Goal: Task Accomplishment & Management: Complete application form

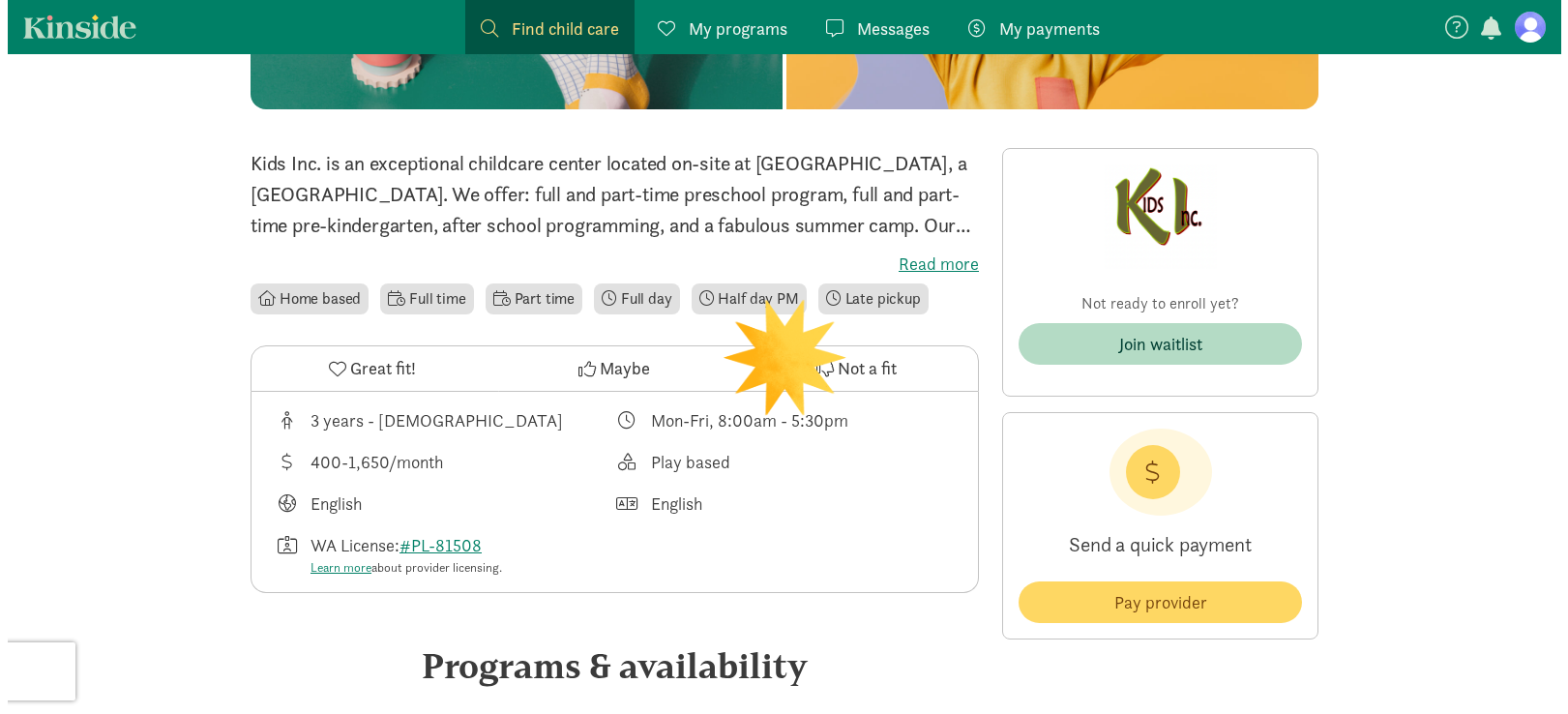
scroll to position [354, 0]
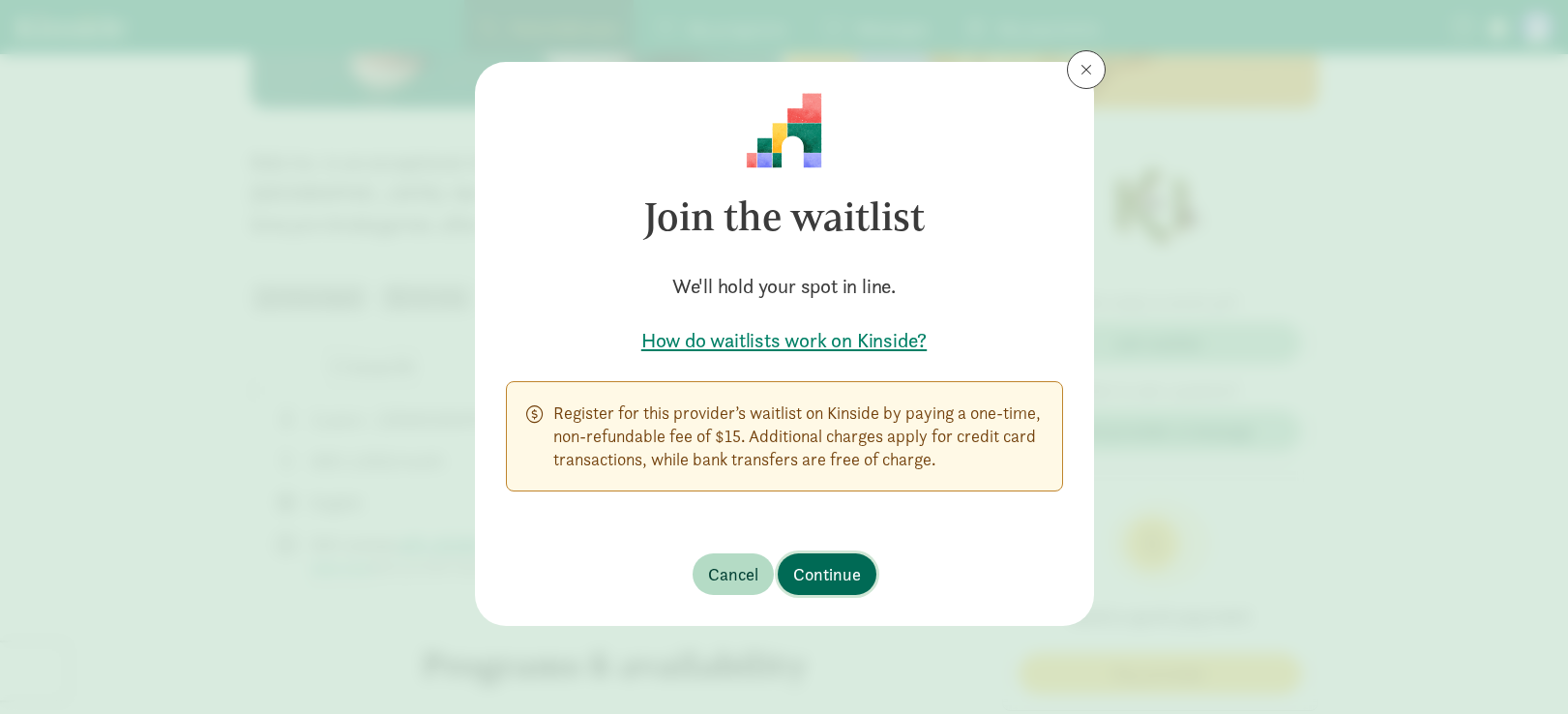
click at [826, 581] on span "Continue" at bounding box center [827, 574] width 68 height 27
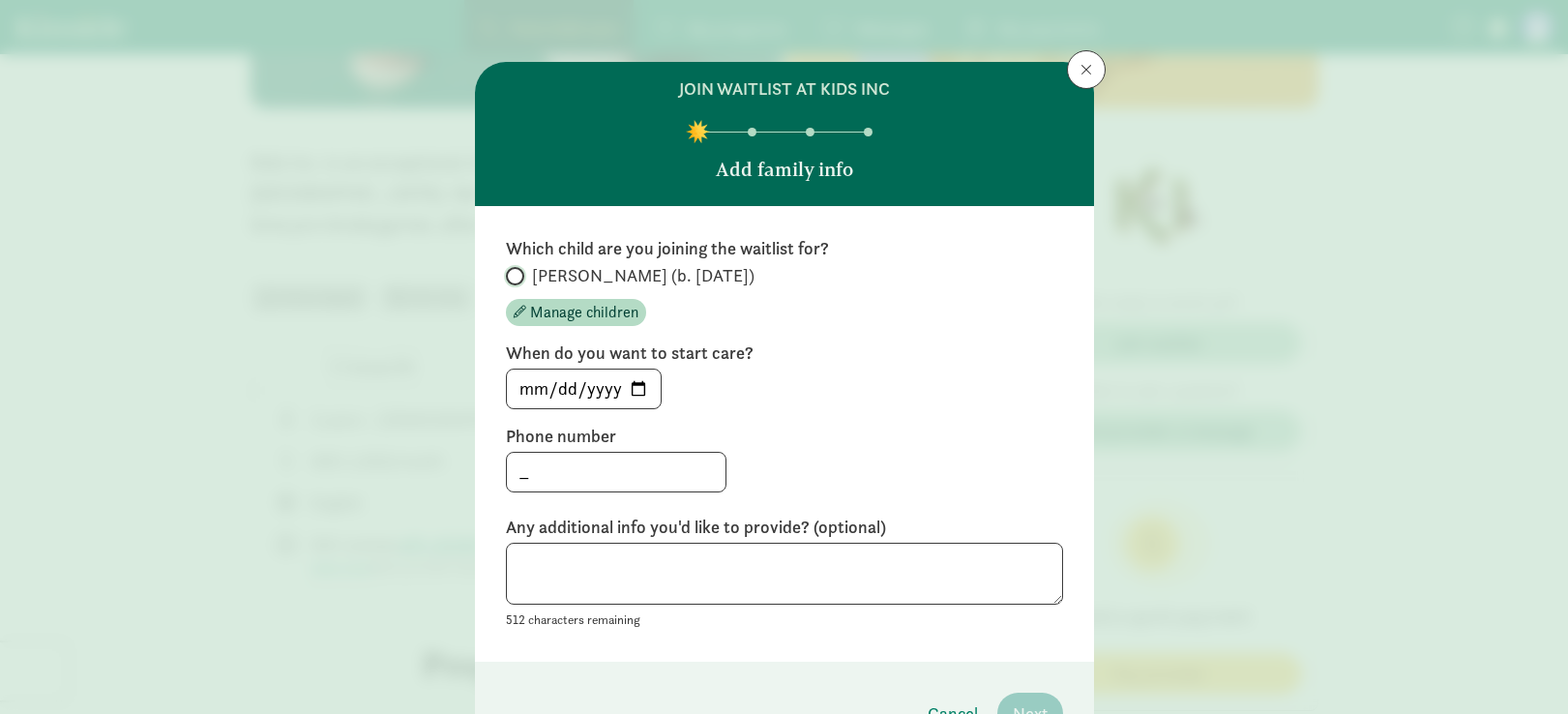
click at [506, 275] on input "[PERSON_NAME] (b. [DATE])" at bounding box center [511, 276] width 13 height 13
radio input "true"
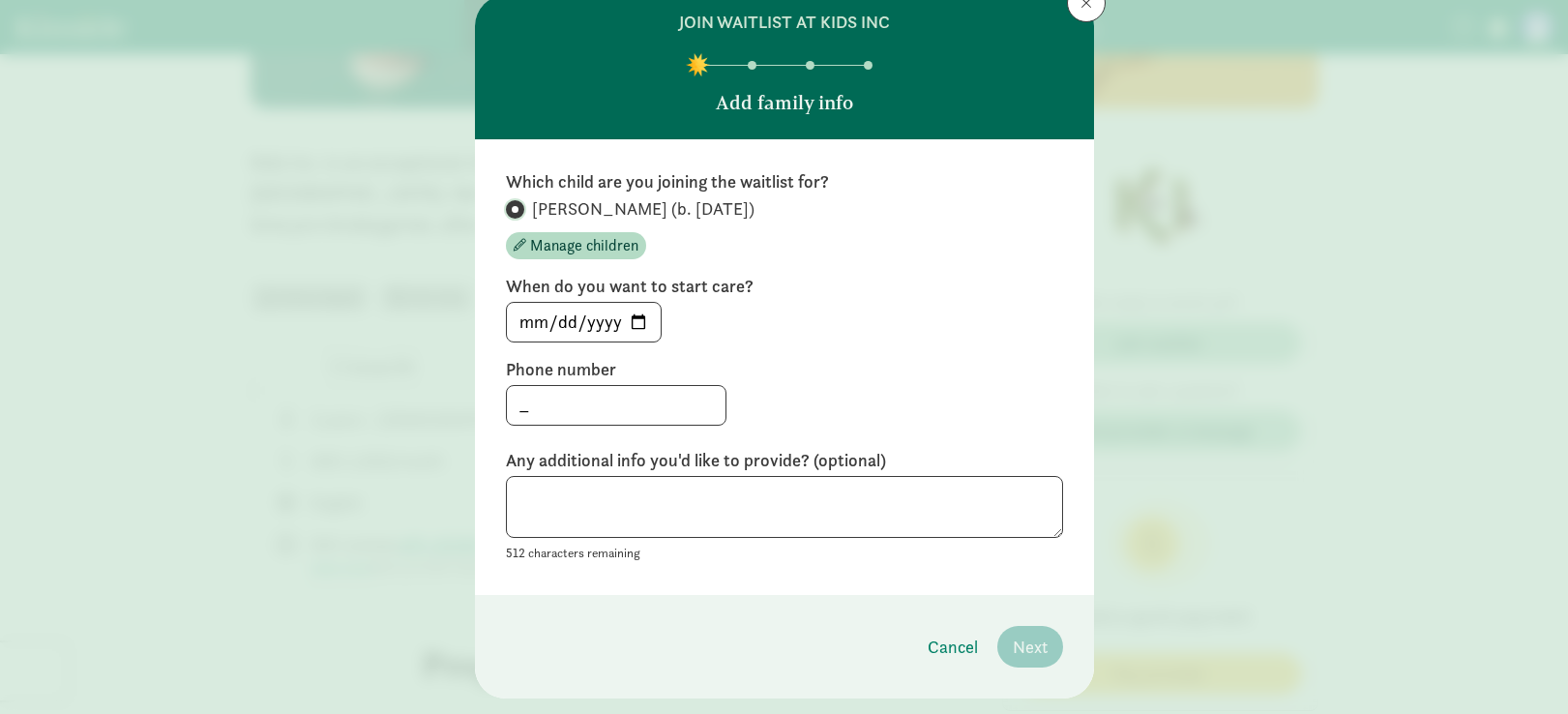
scroll to position [69, 0]
click at [599, 412] on input "_" at bounding box center [616, 403] width 219 height 38
type input "7192524318"
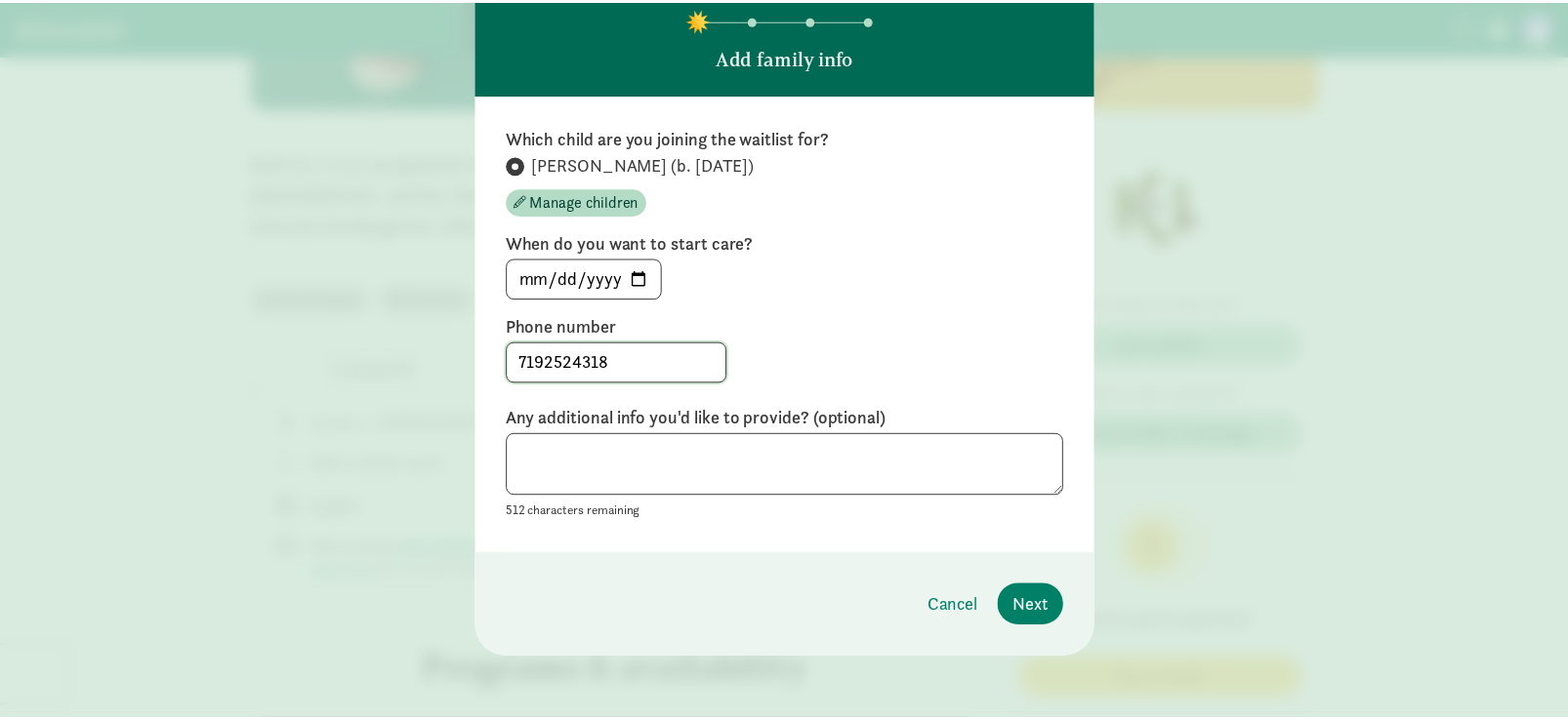
scroll to position [114, 0]
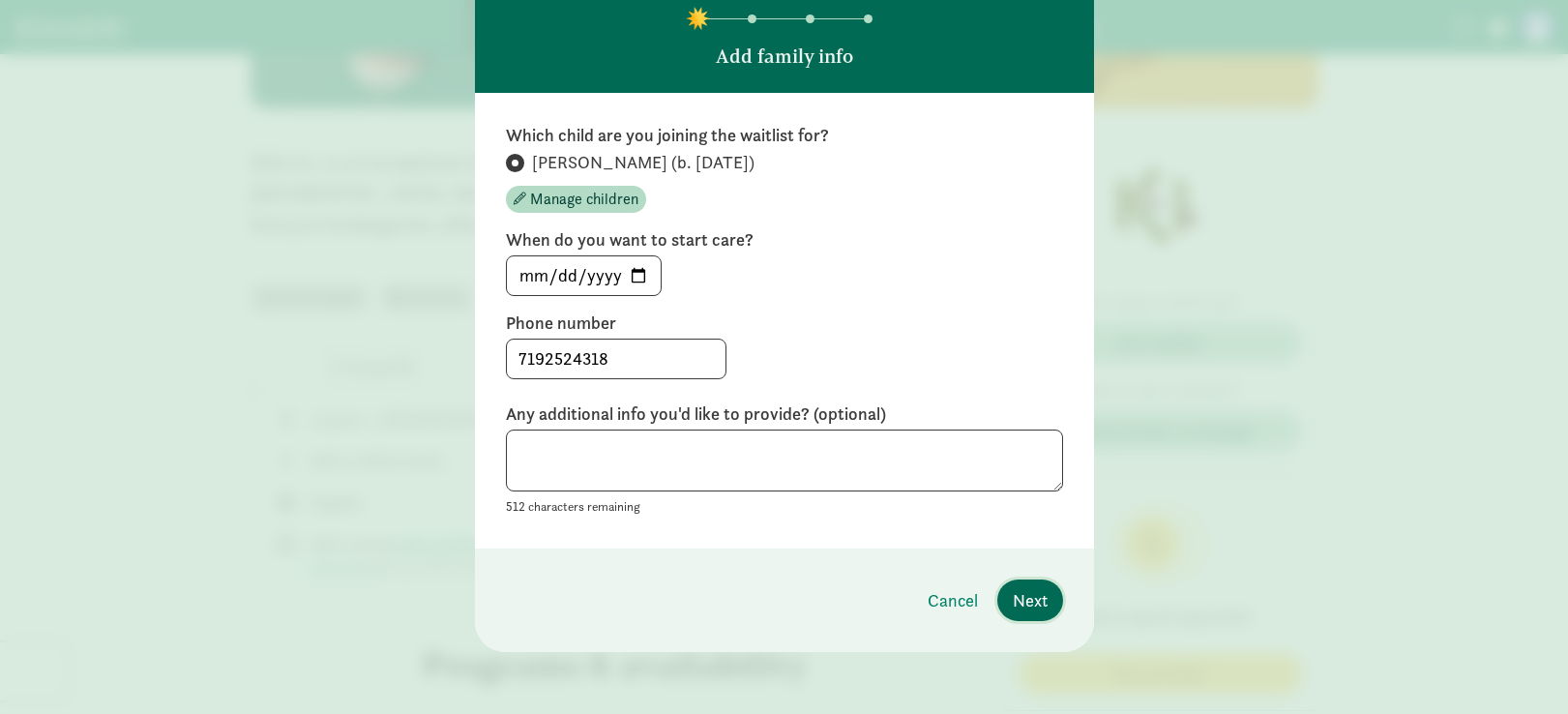
click at [1028, 599] on span "Next" at bounding box center [1030, 601] width 34 height 27
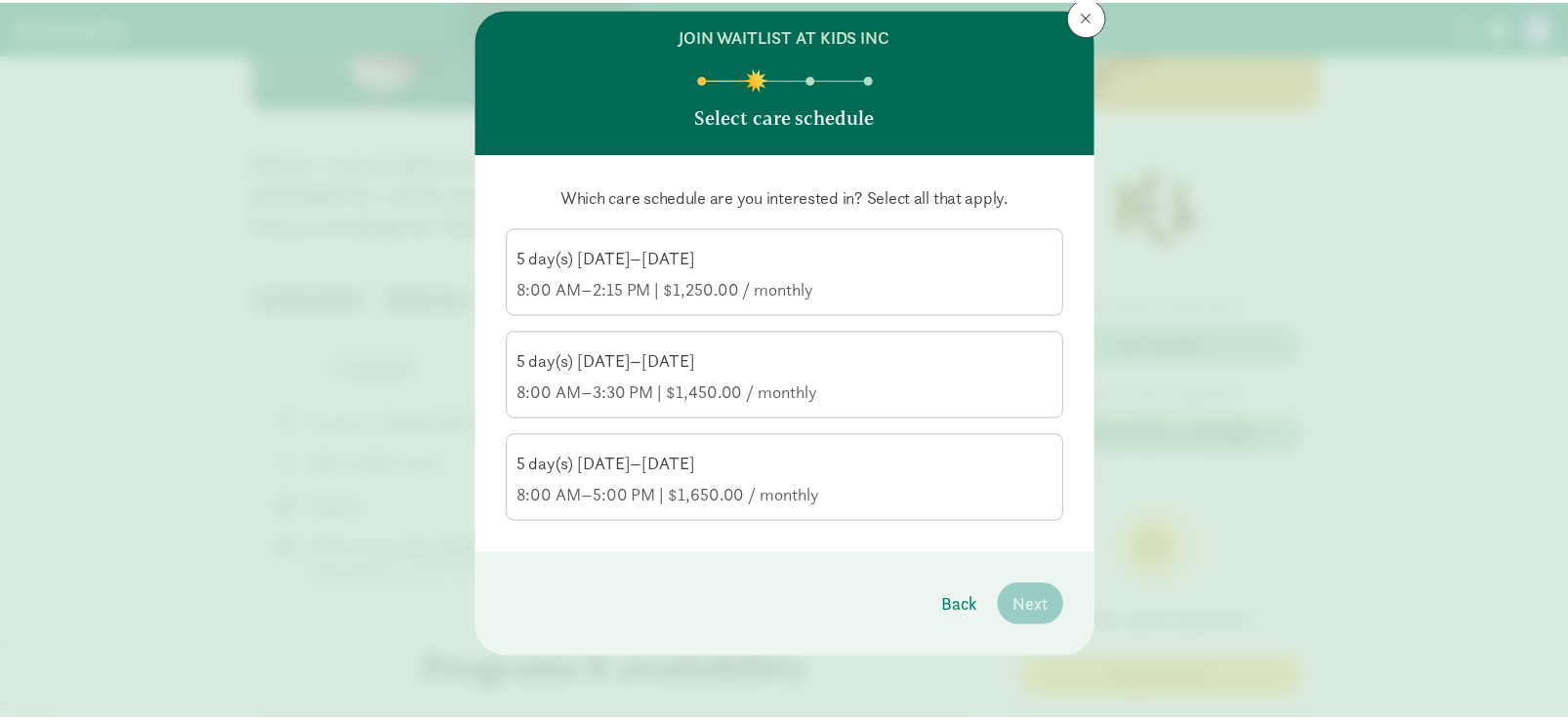
scroll to position [55, 0]
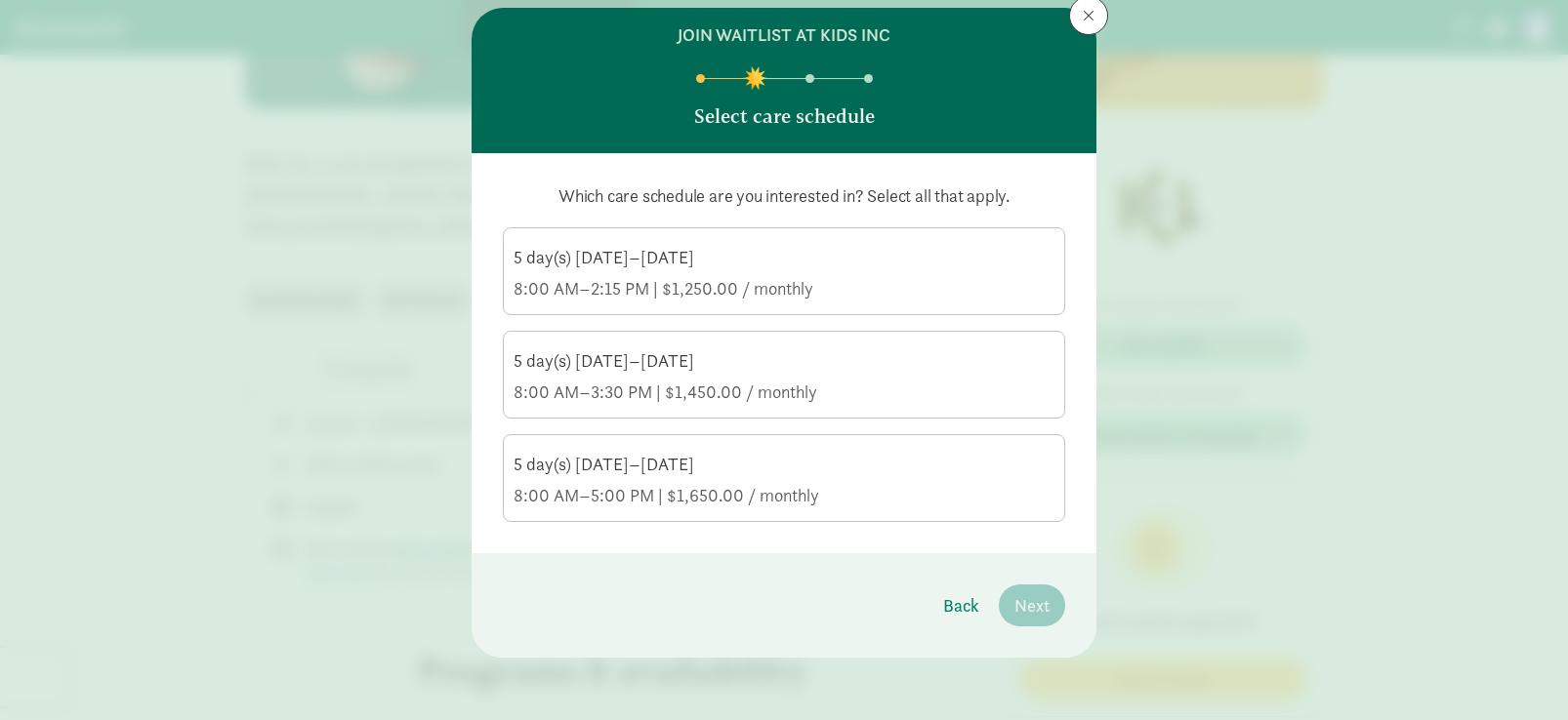
click at [975, 493] on div "8:00 AM–5:00 PM | $1,650.00 / monthly" at bounding box center [784, 496] width 541 height 24
click at [0, 0] on input "5 day(s) [DATE]–[DATE] 8:00 AM–5:00 PM | $1,650.00 / monthly" at bounding box center [0, 0] width 0 height 0
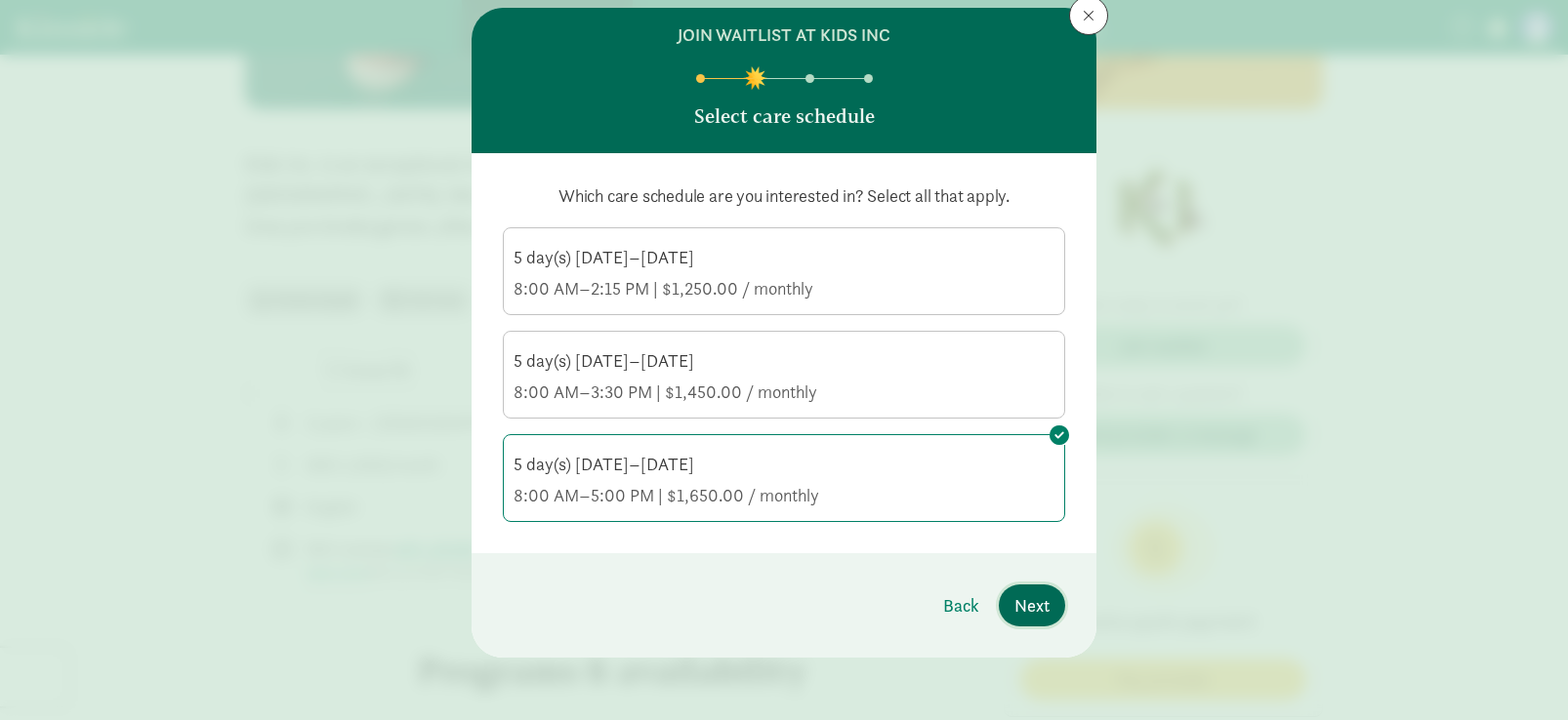
click at [1020, 615] on span "Next" at bounding box center [1031, 606] width 35 height 27
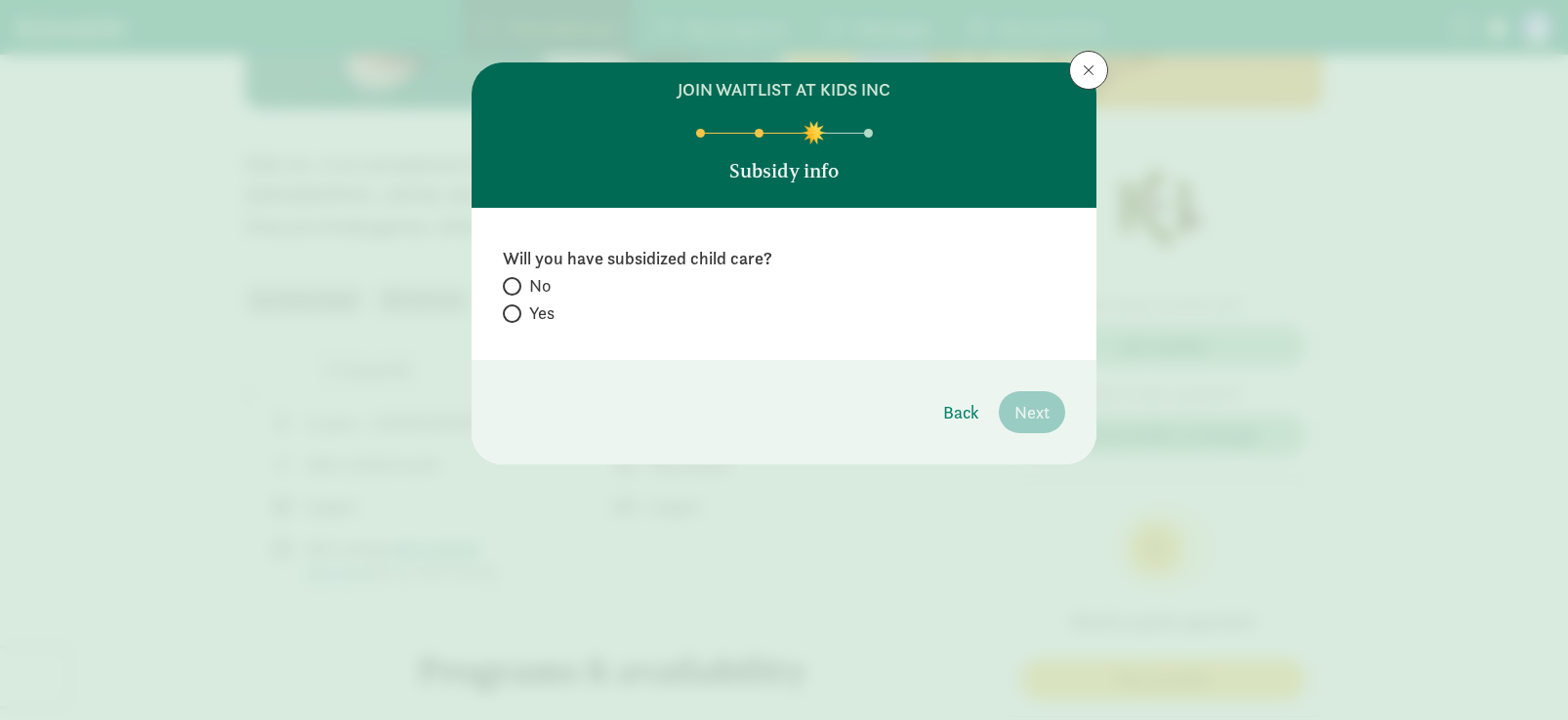
scroll to position [0, 0]
click at [517, 282] on span at bounding box center [512, 286] width 19 height 19
click at [515, 282] on input "No" at bounding box center [509, 286] width 13 height 13
radio input "true"
click at [1028, 417] on span "Next" at bounding box center [1031, 413] width 35 height 27
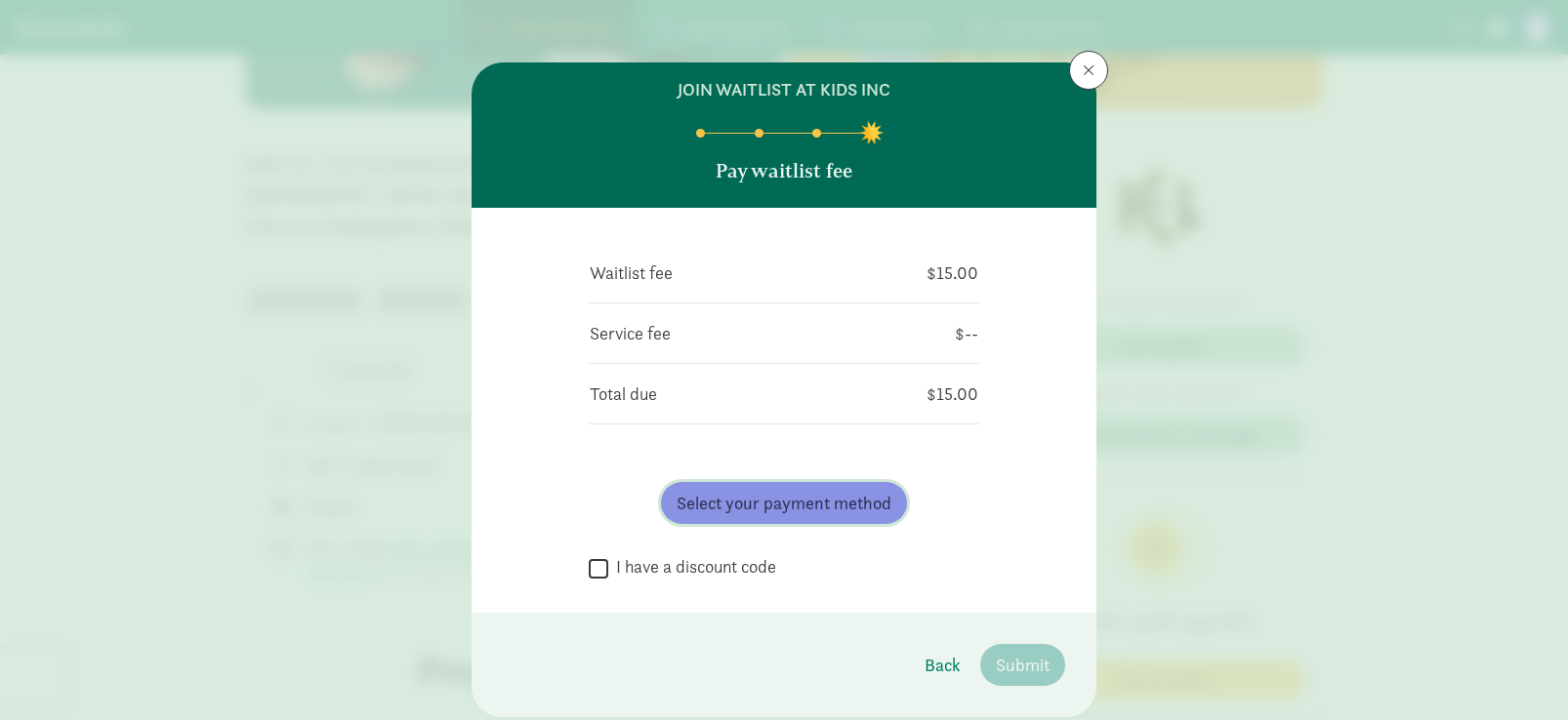
click at [679, 510] on span "Select your payment method" at bounding box center [784, 503] width 215 height 27
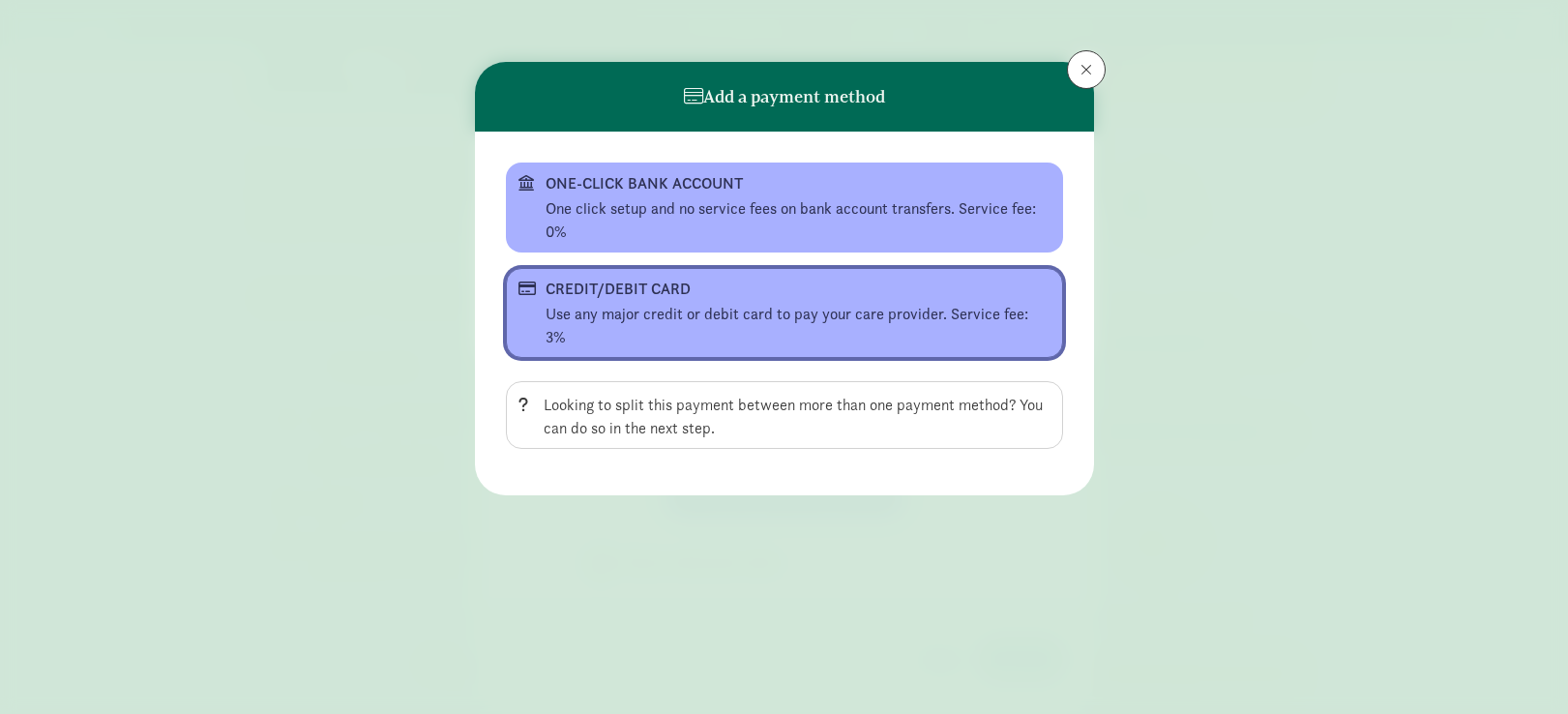
click at [654, 304] on div "Use any major credit or debit card to pay your care provider. Service fee: 3%" at bounding box center [798, 325] width 505 height 46
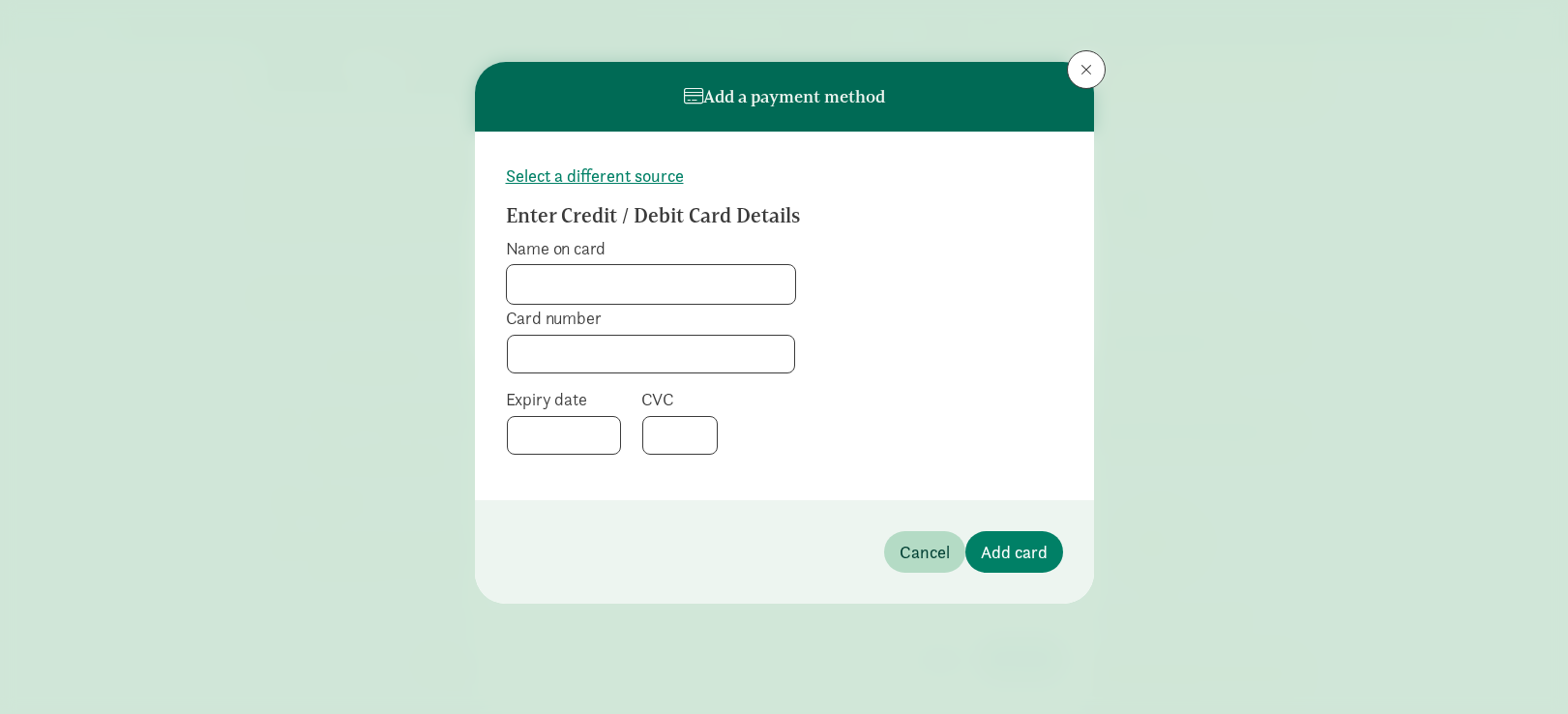
click at [654, 282] on input "Name on card" at bounding box center [650, 284] width 289 height 38
type input "[PERSON_NAME]"
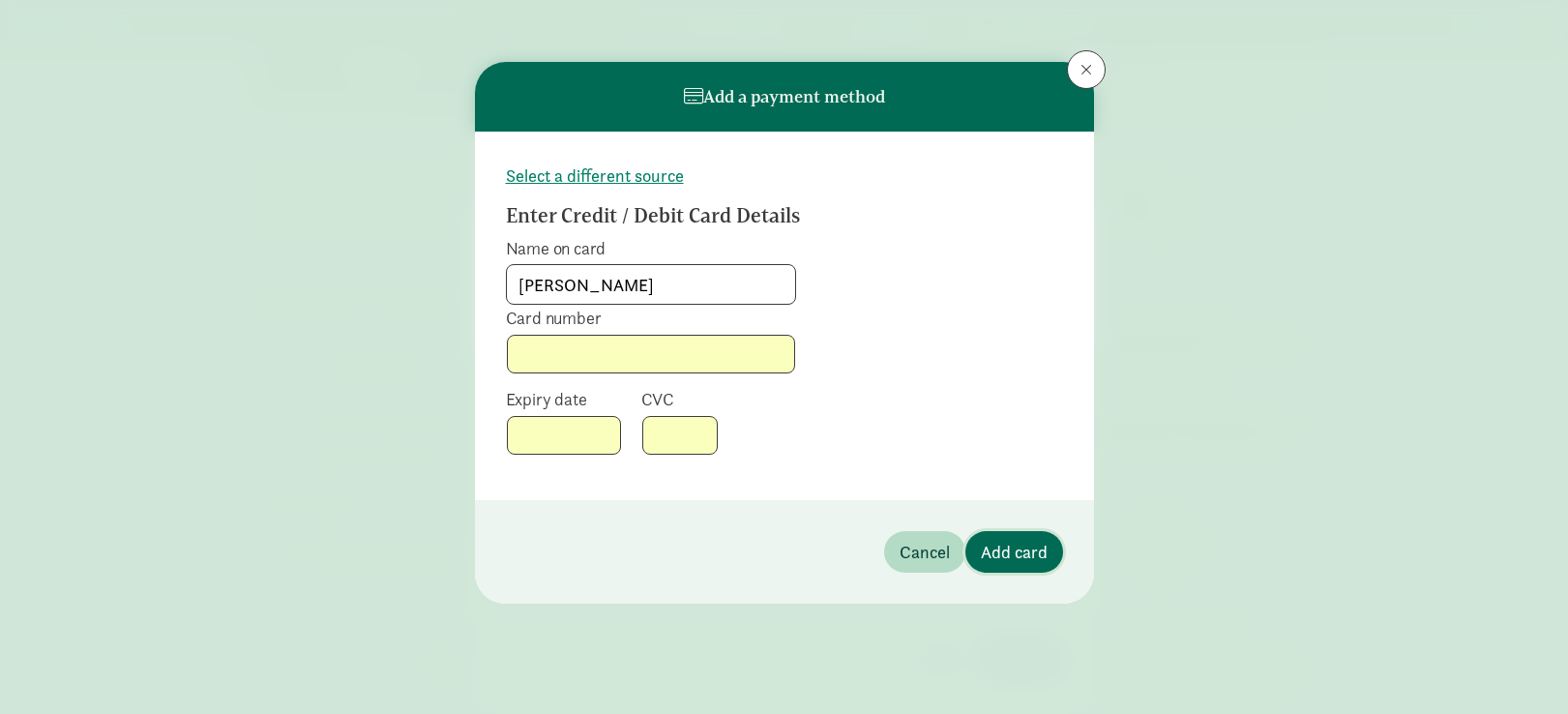
click at [1035, 548] on span "Add card" at bounding box center [1014, 552] width 67 height 27
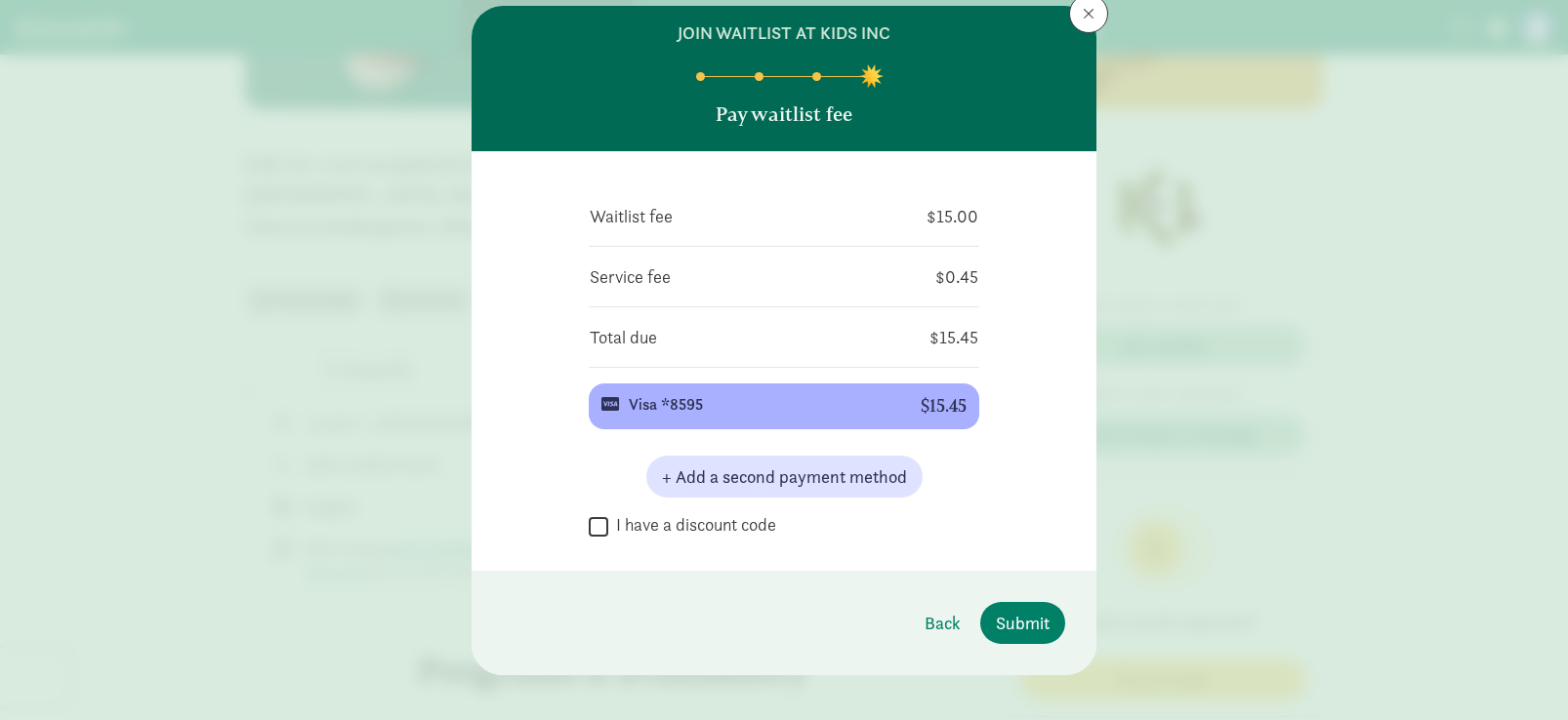
scroll to position [75, 0]
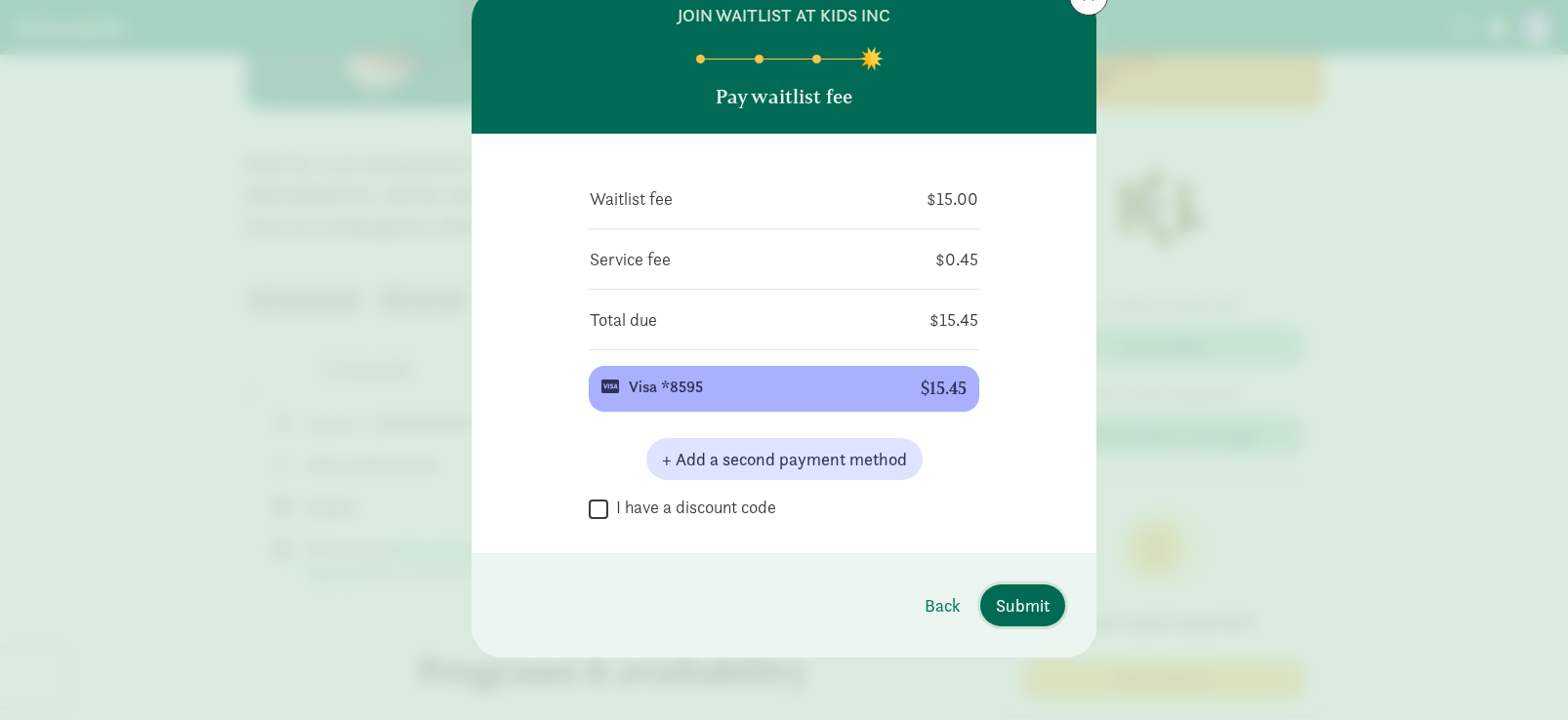
click at [1013, 610] on span "Submit" at bounding box center [1022, 606] width 54 height 27
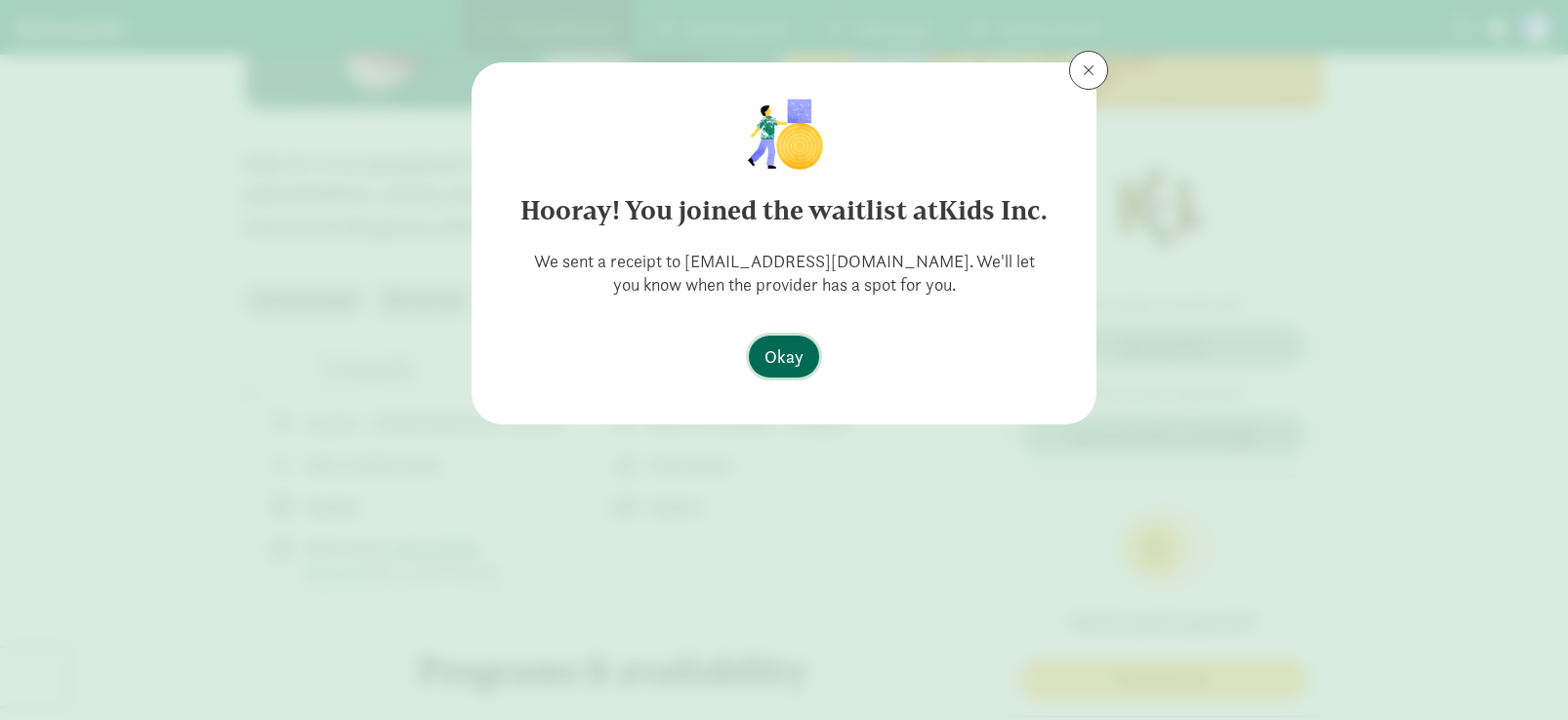
click at [770, 345] on span "Okay" at bounding box center [784, 357] width 39 height 27
click at [780, 363] on span "Okay" at bounding box center [784, 357] width 39 height 27
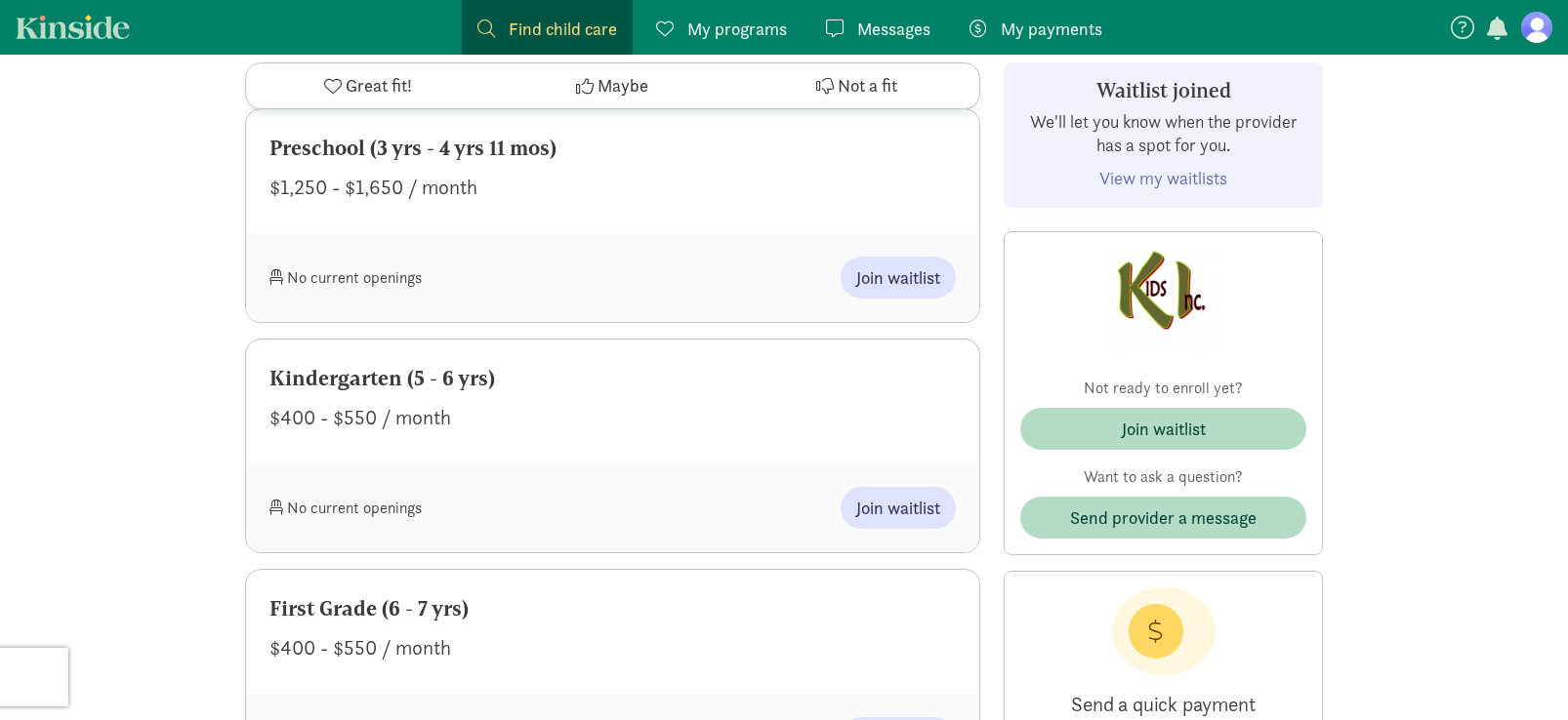
scroll to position [974, 0]
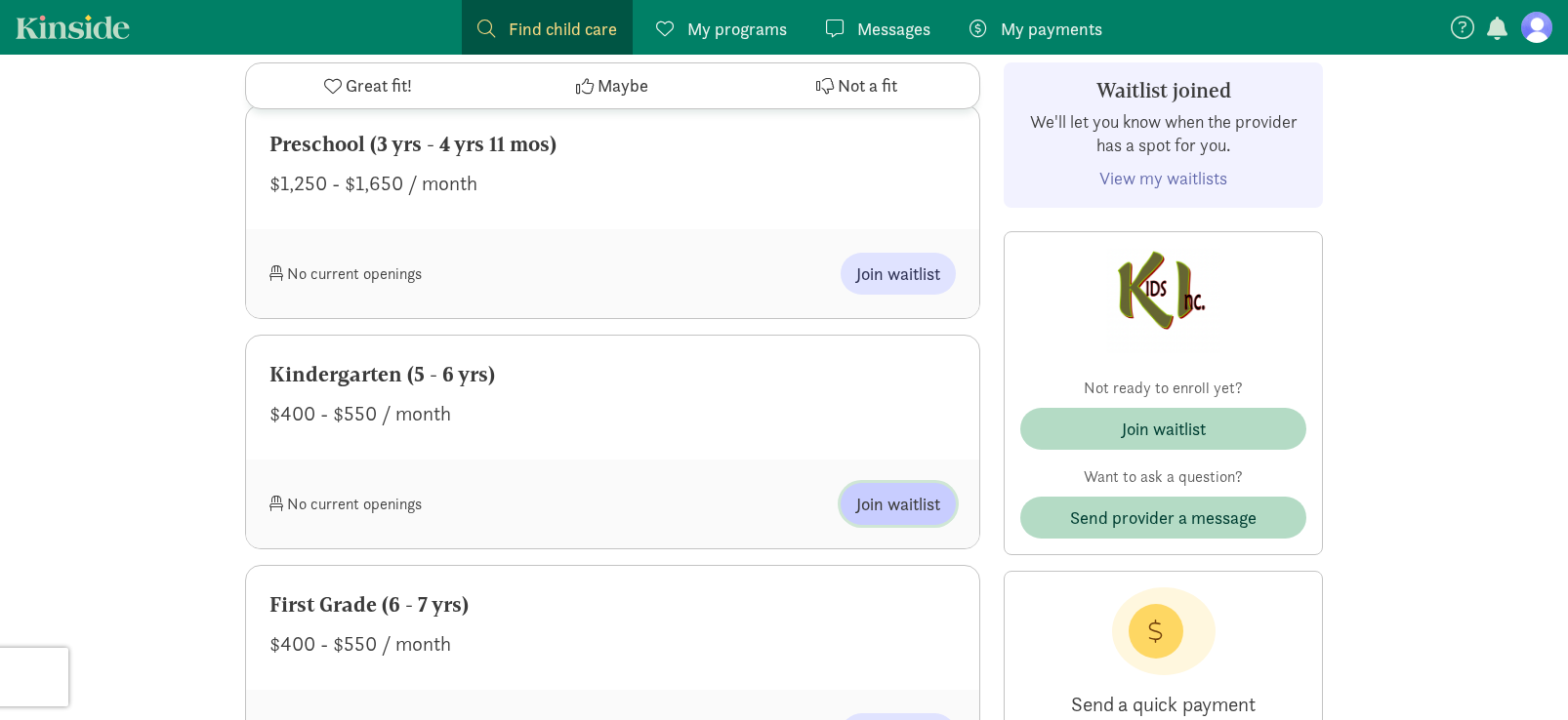
click at [900, 497] on span "Join waitlist" at bounding box center [898, 504] width 84 height 27
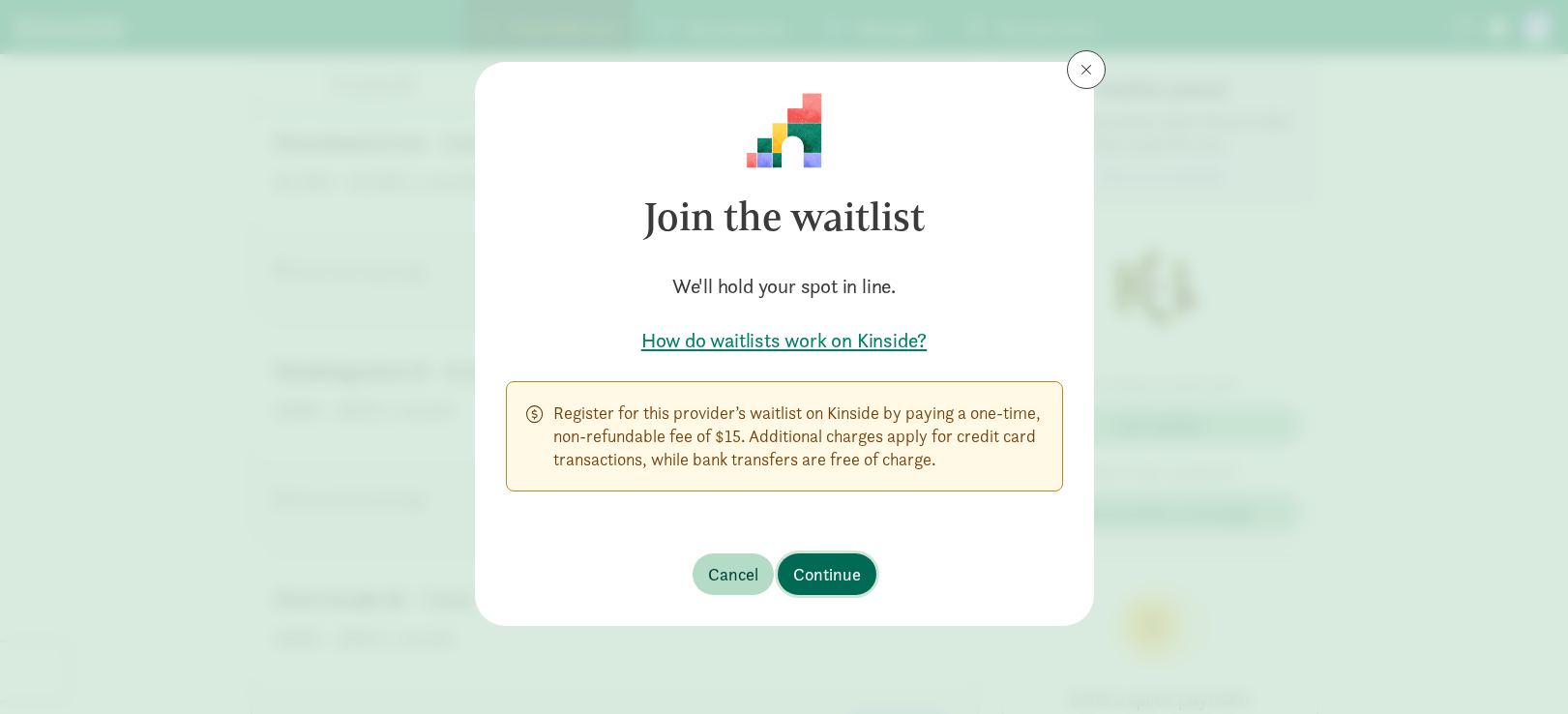
click at [822, 568] on span "Continue" at bounding box center [827, 574] width 68 height 27
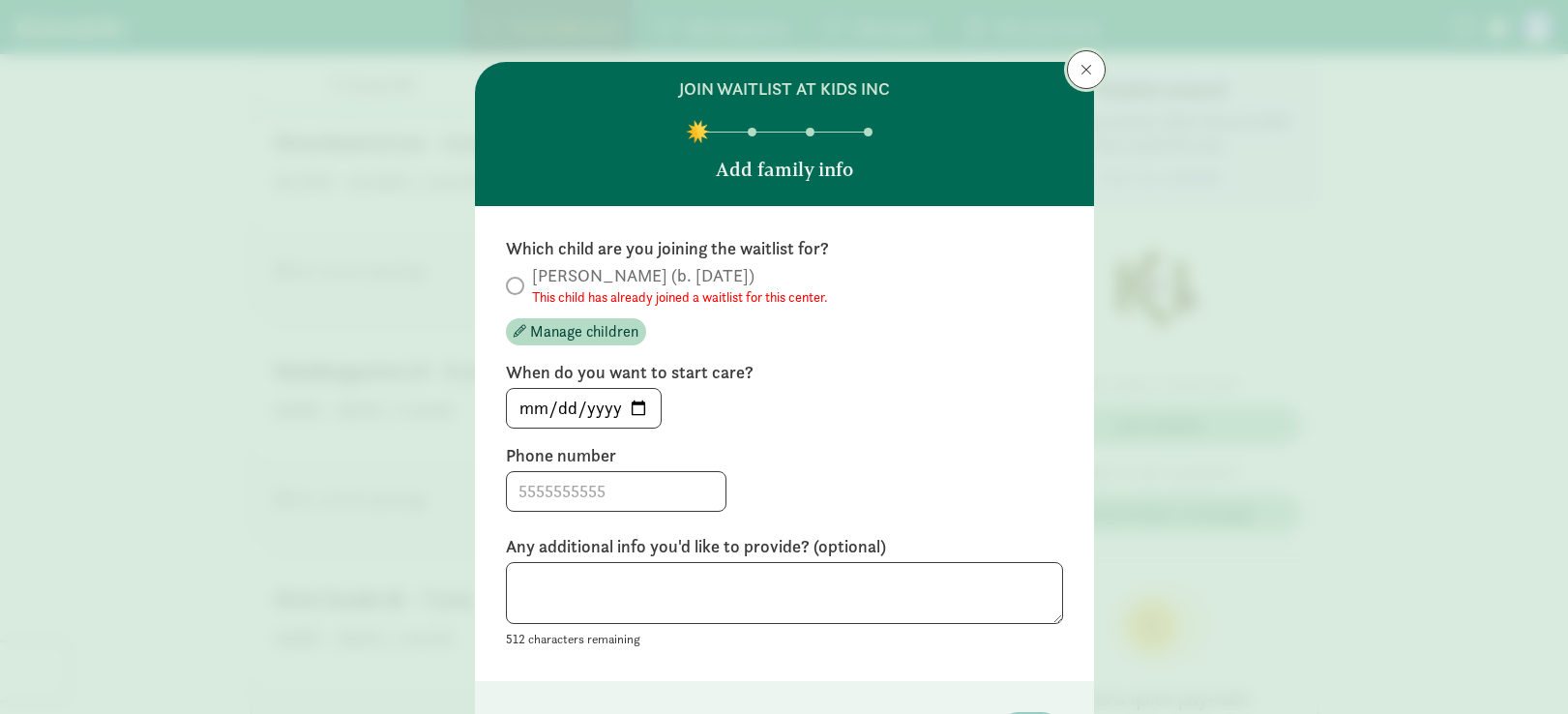
click at [1068, 78] on button at bounding box center [1086, 69] width 38 height 38
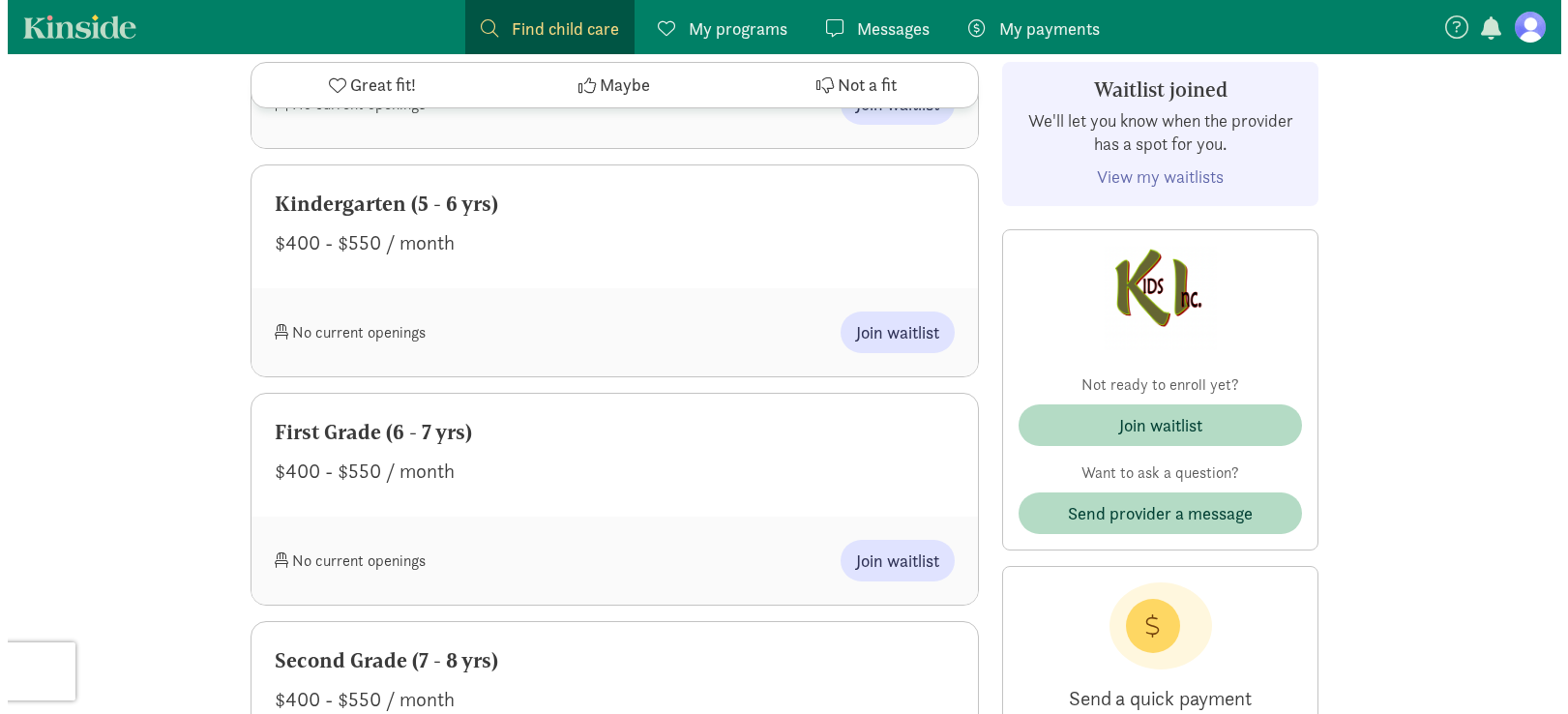
scroll to position [1117, 0]
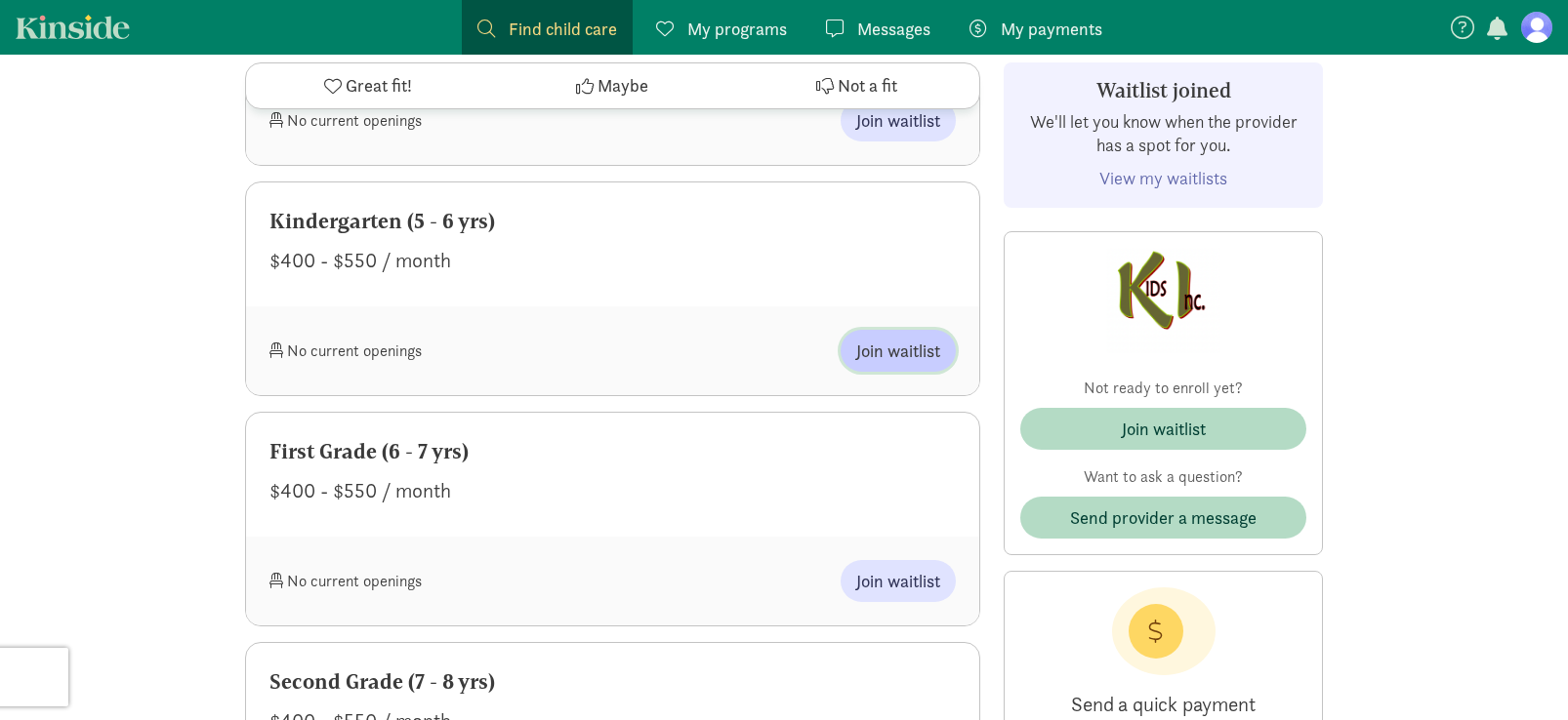
click at [894, 344] on span "Join waitlist" at bounding box center [898, 351] width 84 height 27
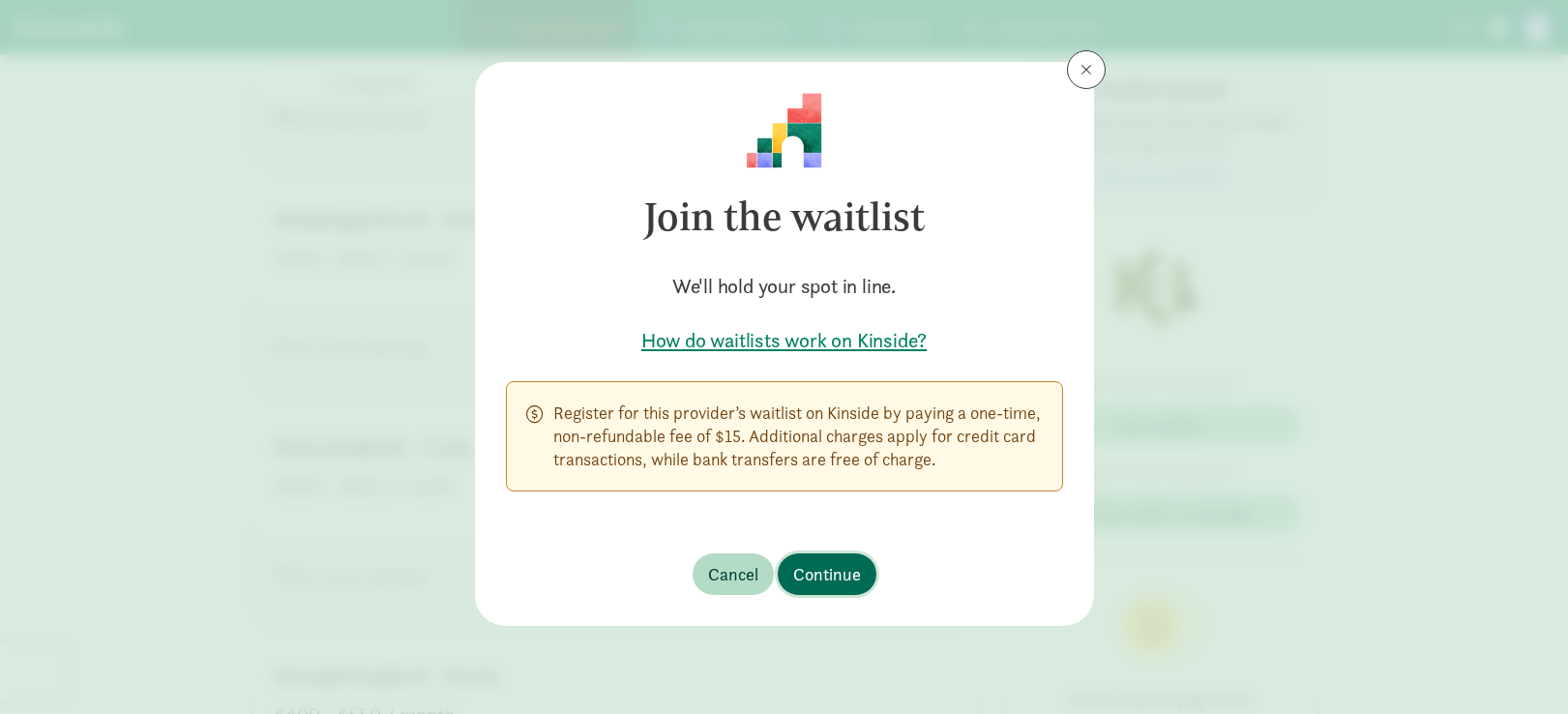
click at [844, 580] on span "Continue" at bounding box center [827, 574] width 68 height 27
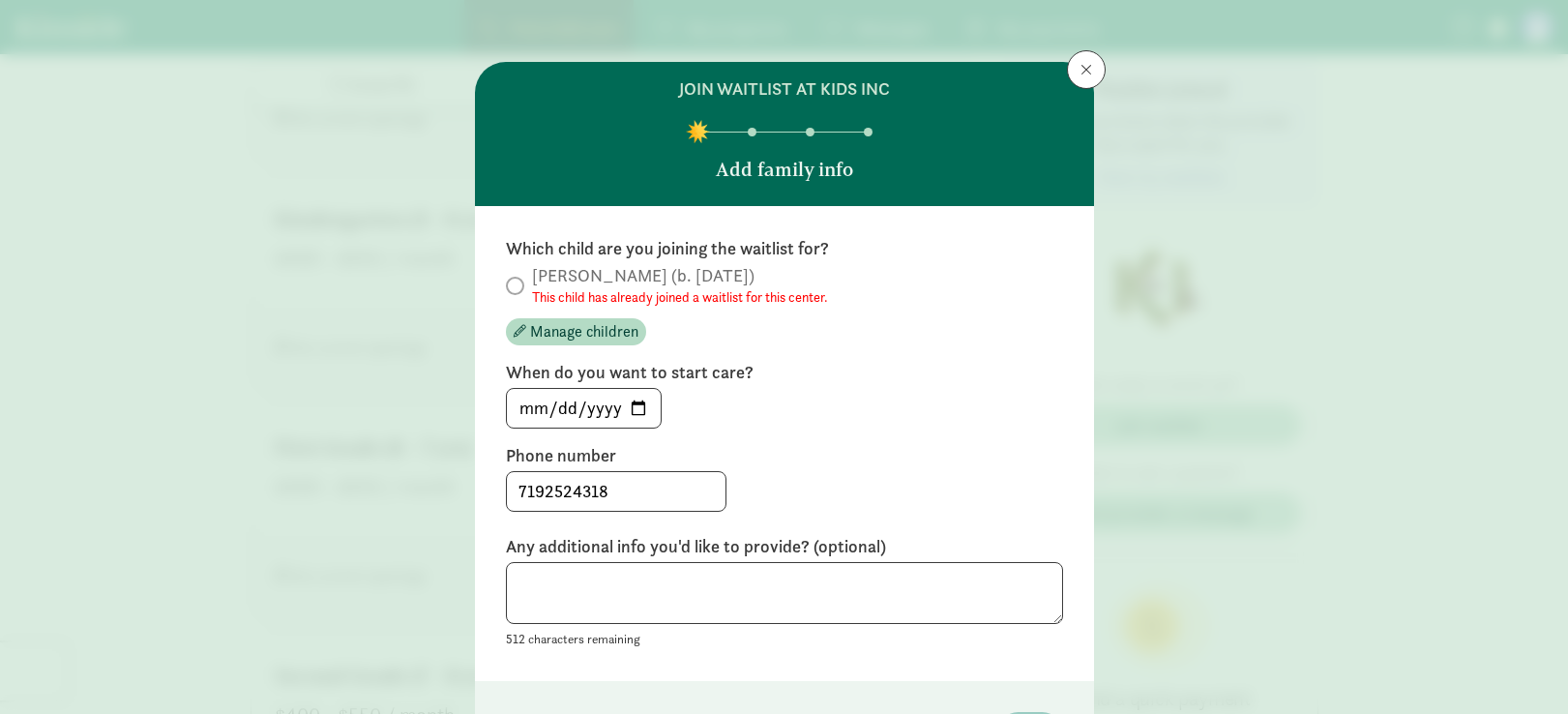
click at [512, 285] on span at bounding box center [514, 286] width 19 height 19
click at [604, 404] on input "[DATE]" at bounding box center [583, 408] width 154 height 38
click at [638, 413] on input "[DATE]" at bounding box center [583, 408] width 154 height 38
click at [637, 417] on input "[DATE]" at bounding box center [583, 408] width 154 height 38
type input "[DATE]"
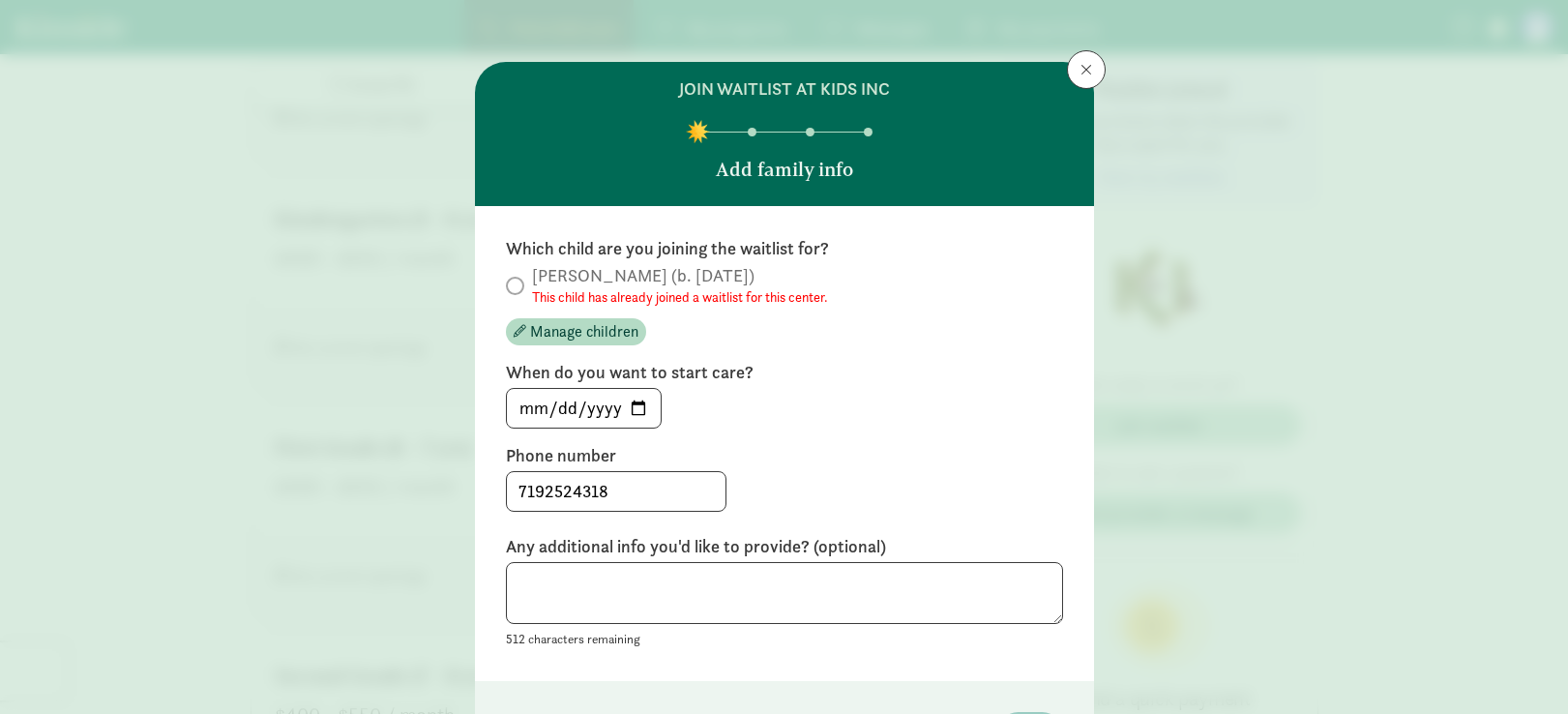
click at [798, 418] on div "[DATE]" at bounding box center [784, 408] width 557 height 40
click at [740, 572] on textarea at bounding box center [784, 594] width 557 height 63
click at [516, 581] on textarea "After school care for Kindergarten" at bounding box center [784, 594] width 557 height 63
click at [1029, 595] on textarea "We'd like to also join the list for after school care for Kindergarten" at bounding box center [784, 594] width 557 height 63
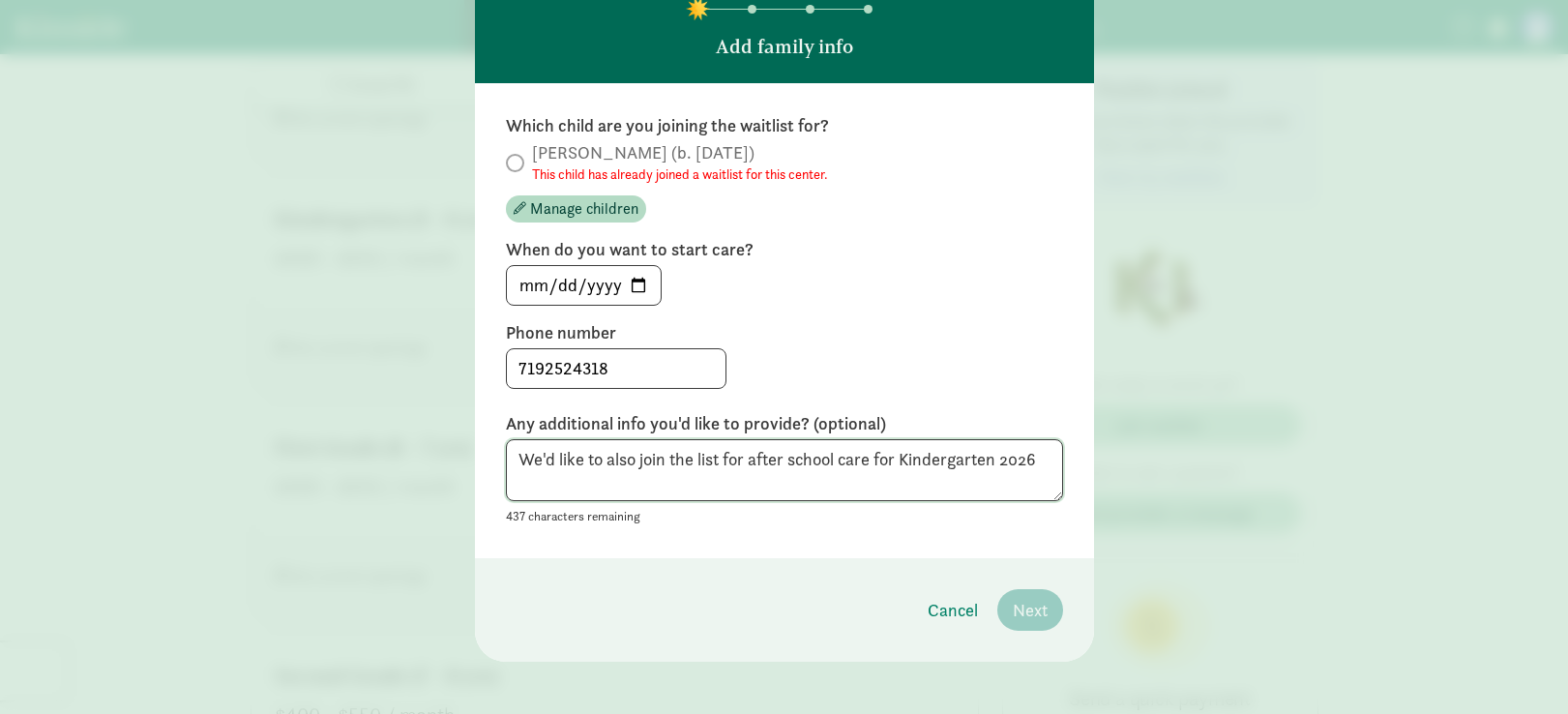
scroll to position [132, 0]
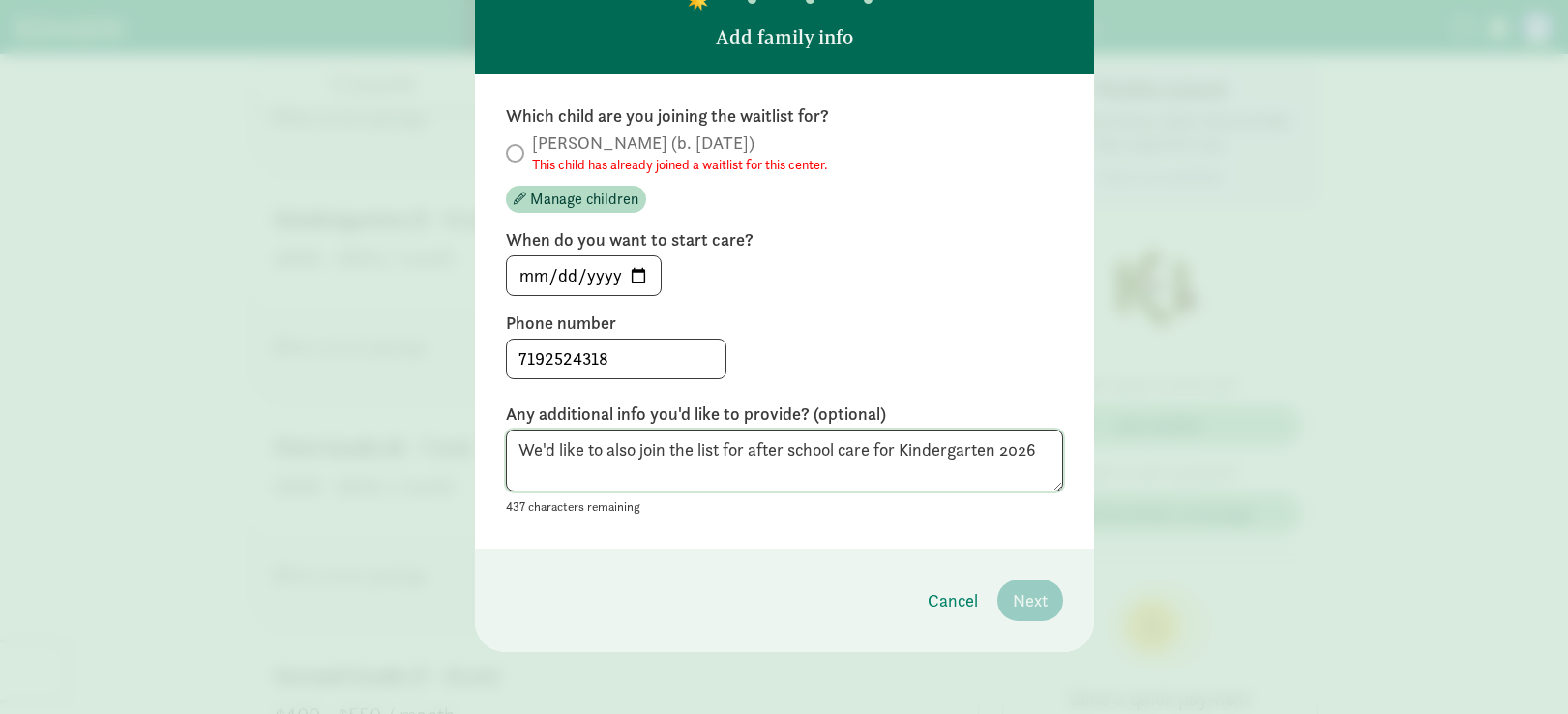
click at [925, 470] on textarea "We'd like to also join the list for after school care for Kindergarten 2026" at bounding box center [784, 462] width 557 height 63
type textarea "We'd like to also join the list for after school care for Kindergarten 2026"
click at [512, 158] on span at bounding box center [514, 153] width 19 height 19
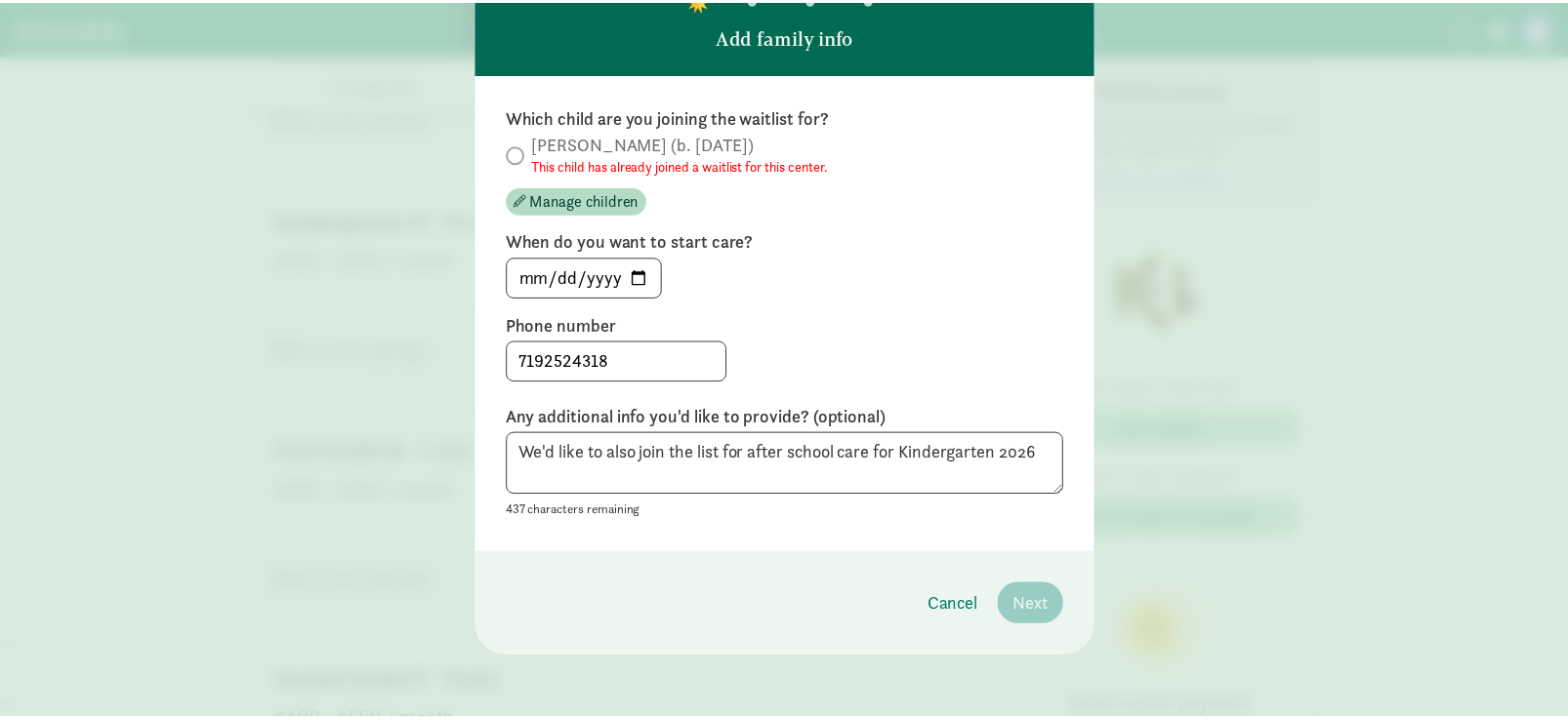
scroll to position [0, 0]
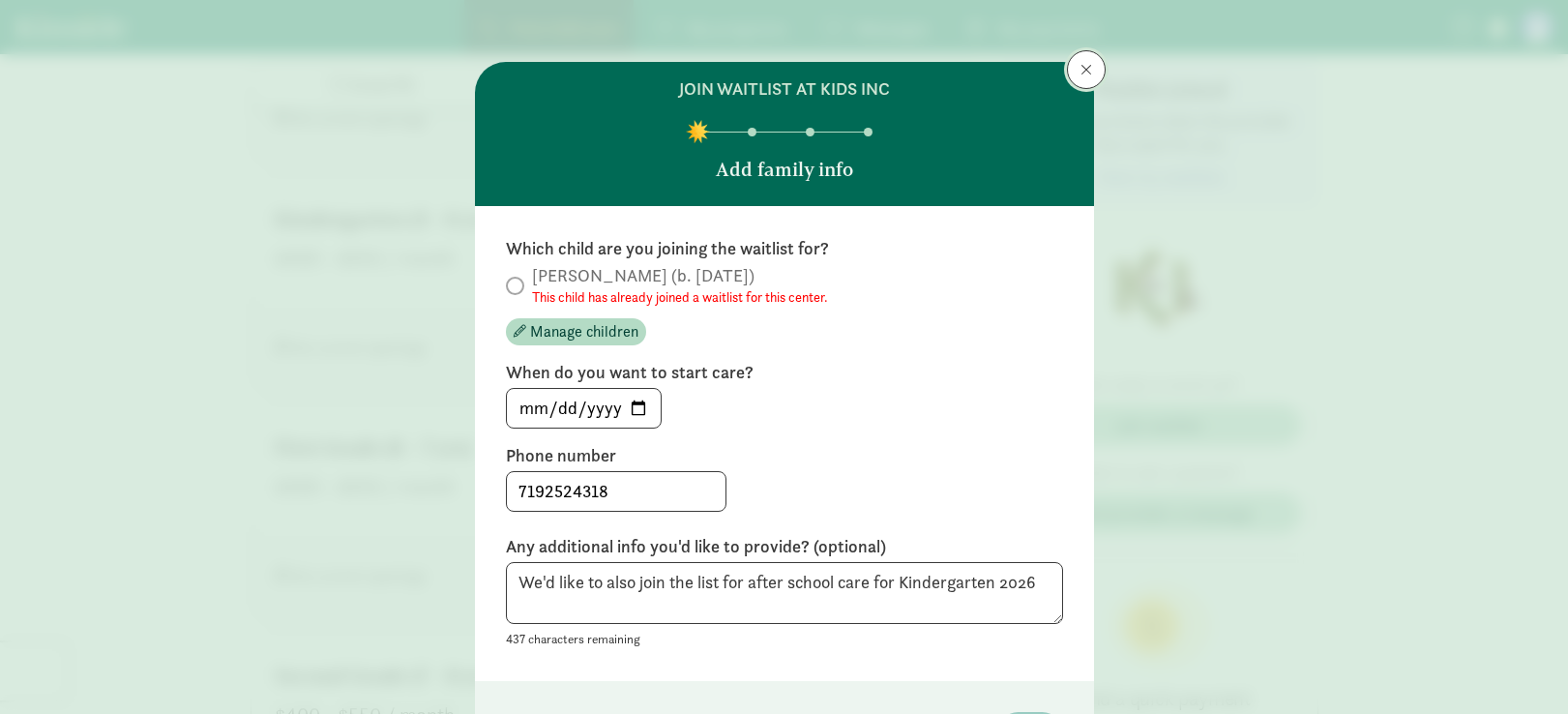
click at [1084, 79] on button at bounding box center [1086, 69] width 38 height 38
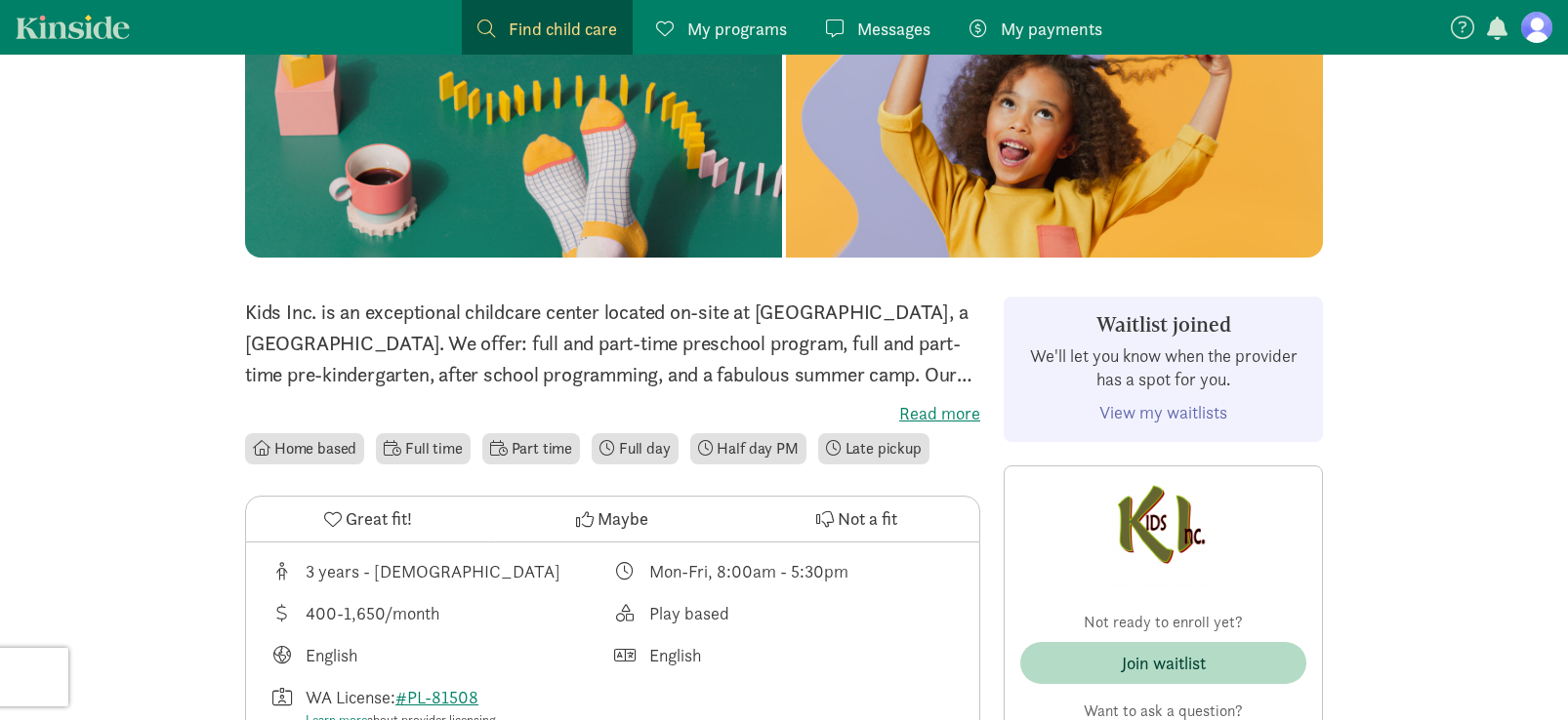
scroll to position [220, 0]
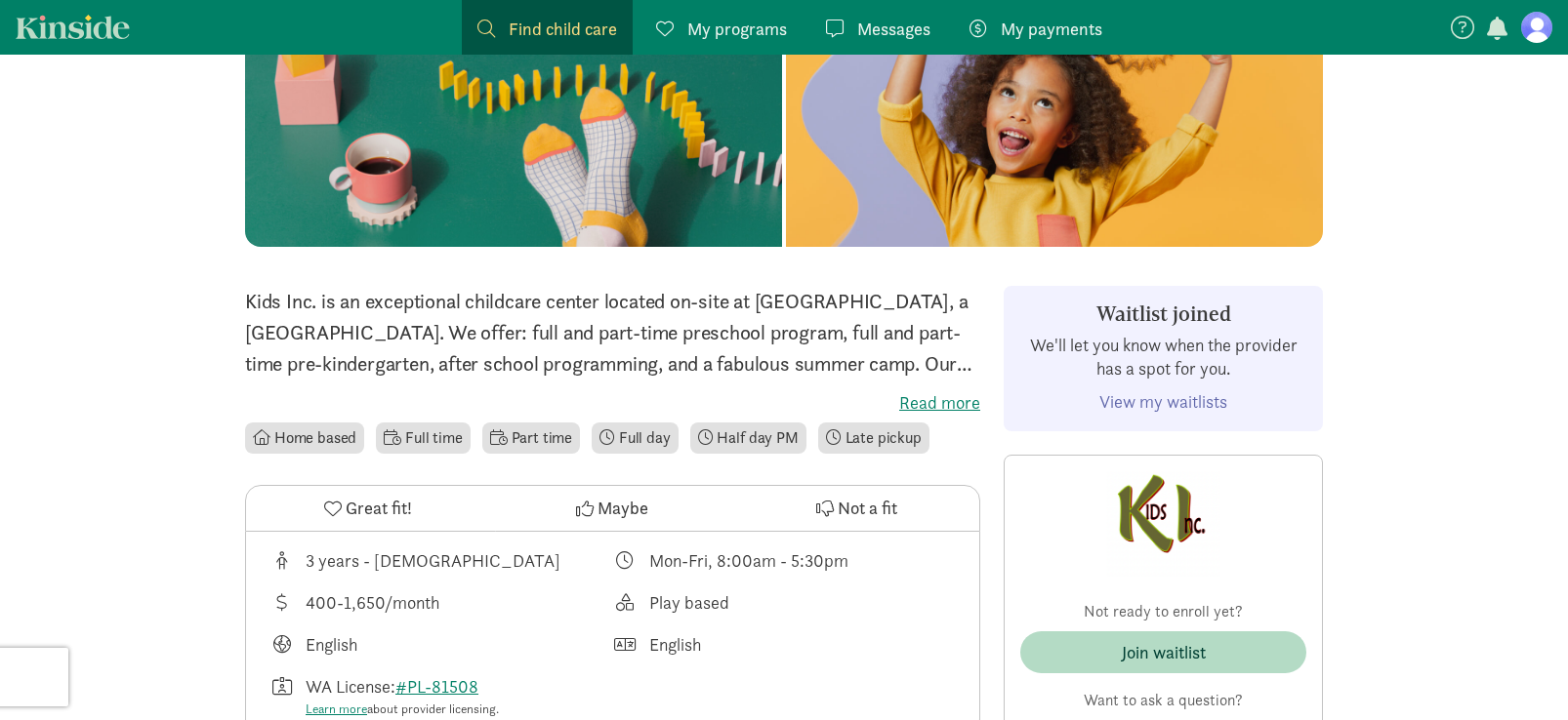
click at [1531, 33] on figure at bounding box center [1535, 27] width 31 height 31
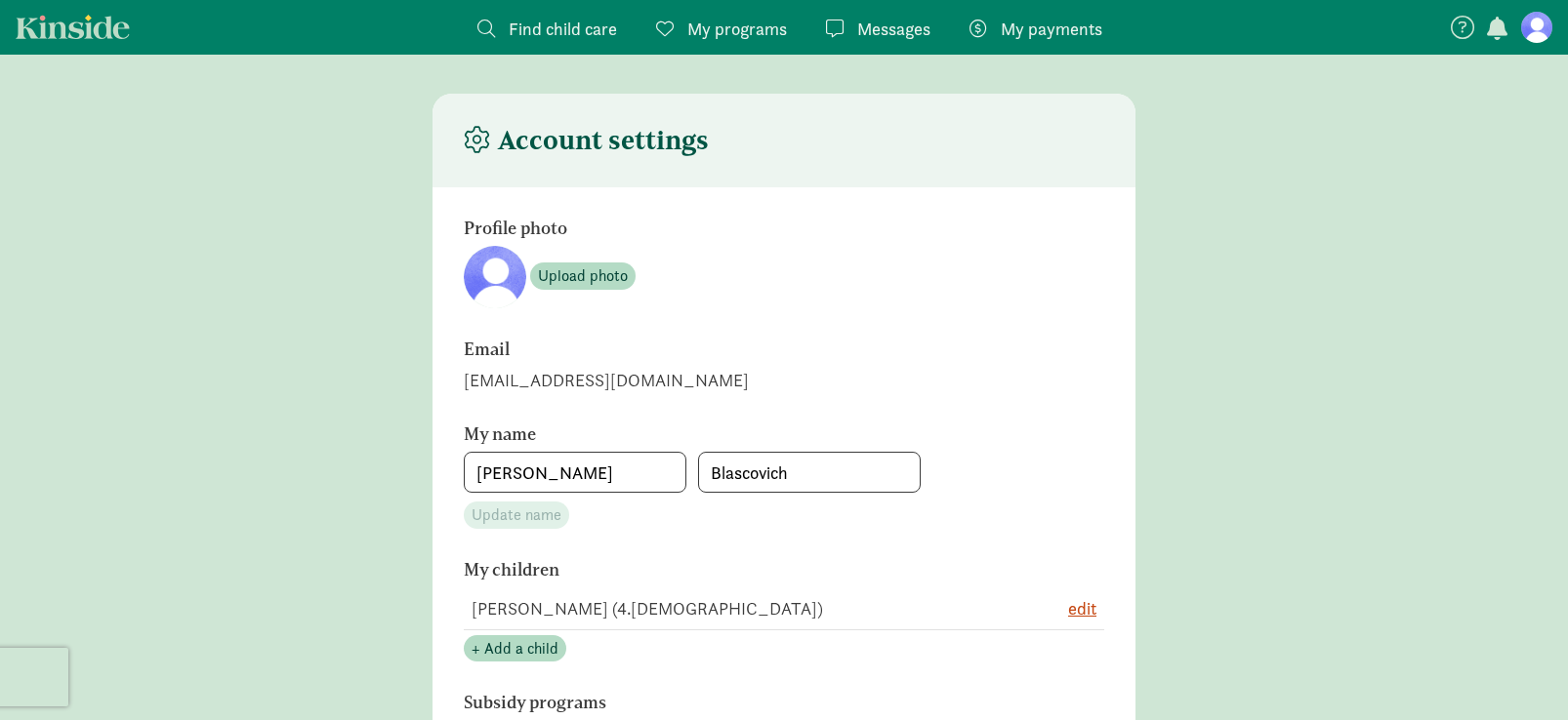
click at [125, 25] on link "Kinside" at bounding box center [73, 27] width 114 height 25
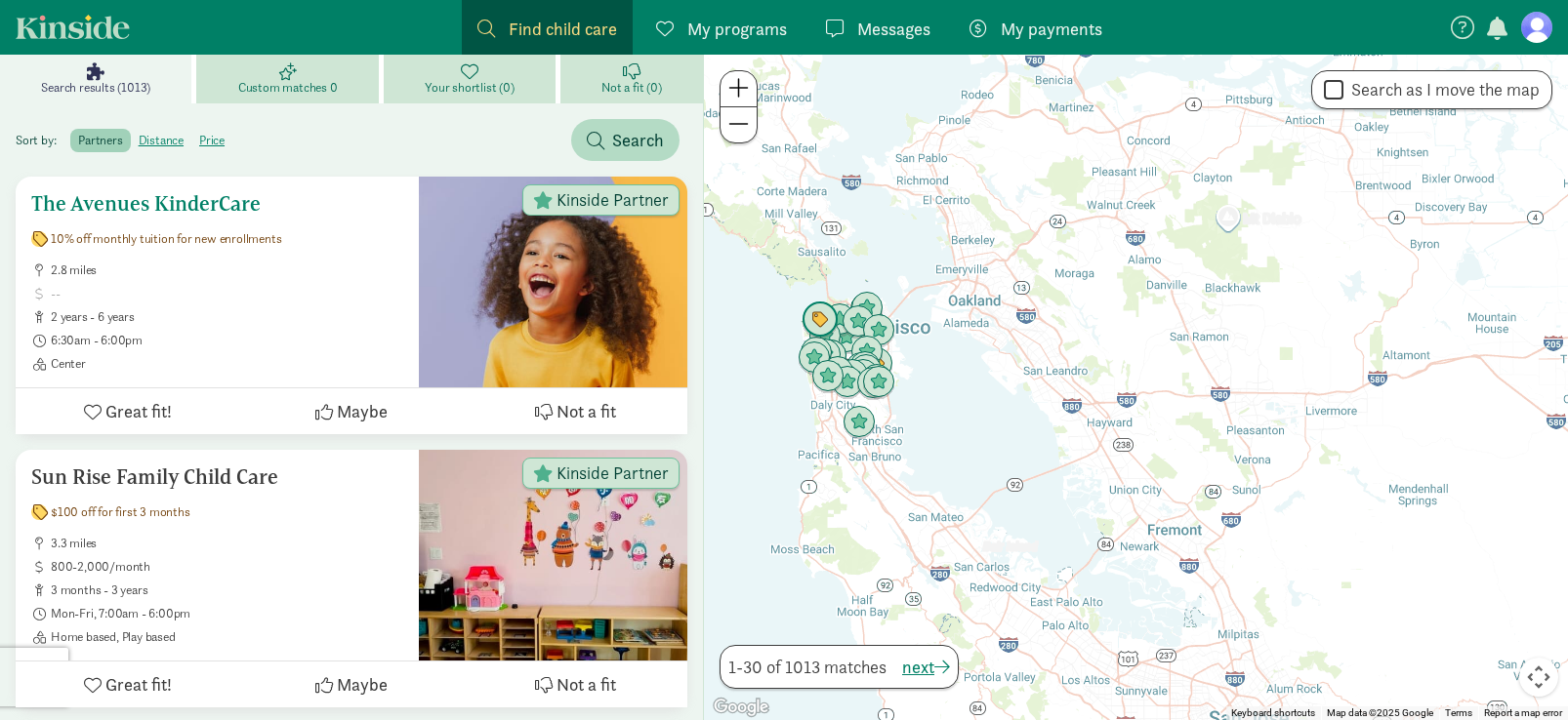
scroll to position [271, 0]
